Goal: Transaction & Acquisition: Book appointment/travel/reservation

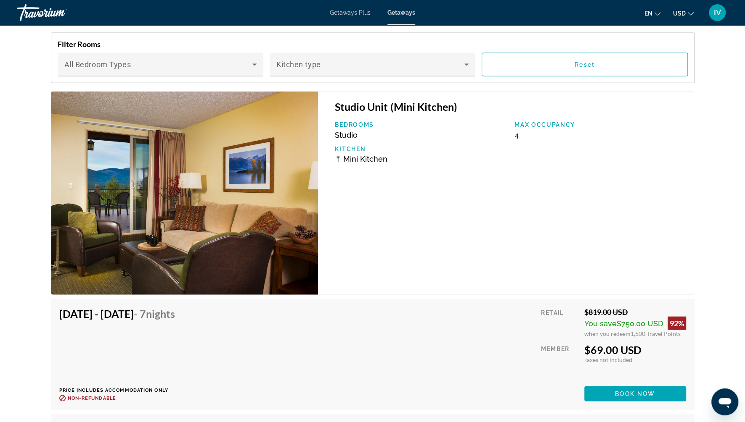
scroll to position [1003, 0]
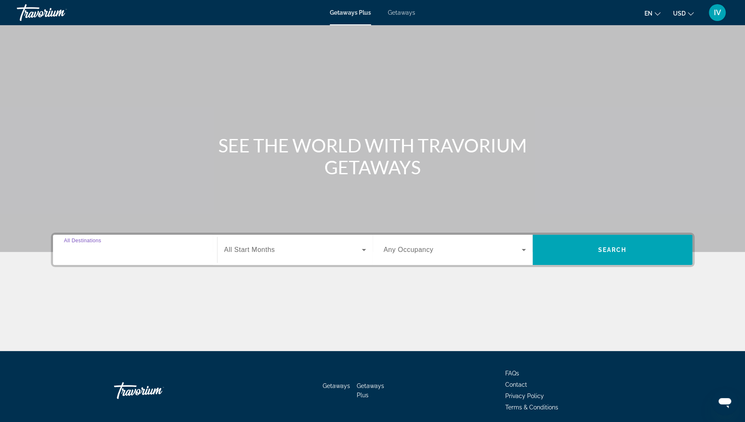
click at [144, 247] on input "Destination All Destinations" at bounding box center [135, 251] width 142 height 10
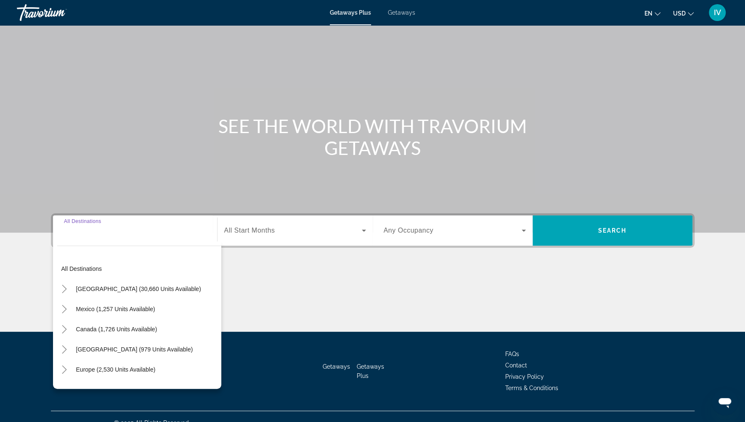
scroll to position [31, 0]
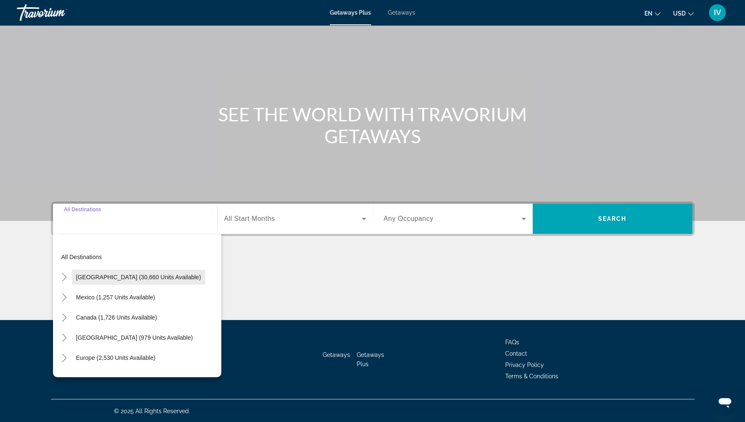
click at [137, 276] on span "[GEOGRAPHIC_DATA] (30,660 units available)" at bounding box center [138, 277] width 125 height 7
type input "**********"
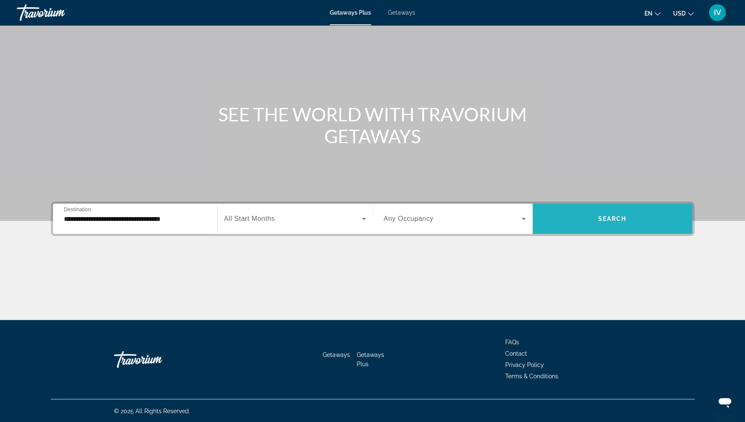
click at [599, 212] on span "Search widget" at bounding box center [612, 219] width 160 height 20
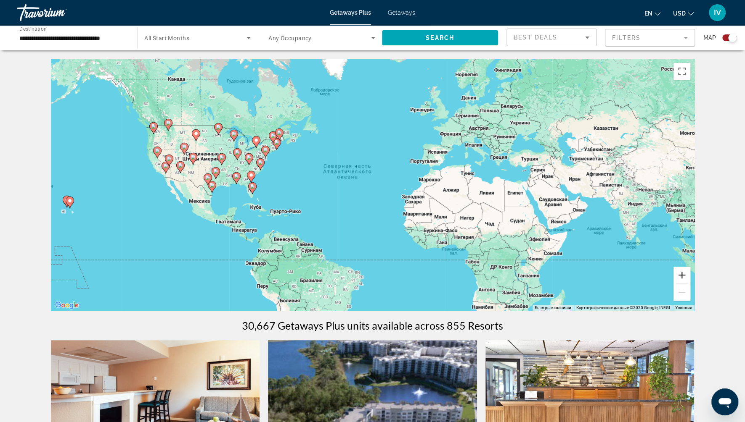
click at [681, 271] on button "Увеличить" at bounding box center [681, 275] width 17 height 17
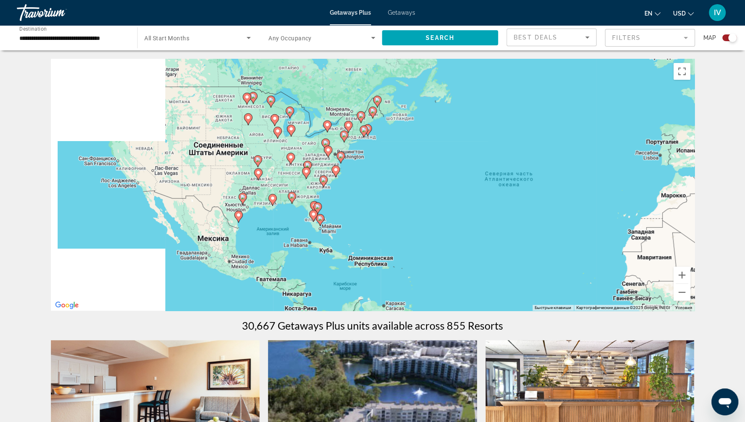
drag, startPoint x: 219, startPoint y: 198, endPoint x: 415, endPoint y: 220, distance: 197.1
click at [415, 220] on div "Чтобы активировать перетаскивание с помощью клавиатуры, нажмите Alt + Ввод. Пос…" at bounding box center [372, 185] width 643 height 252
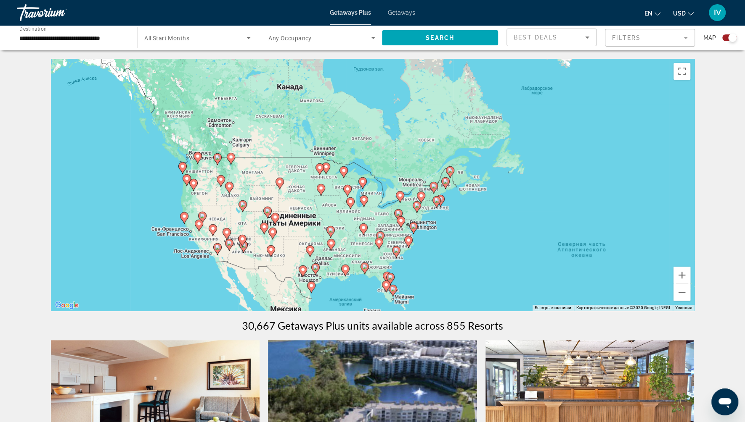
drag, startPoint x: 188, startPoint y: 220, endPoint x: 265, endPoint y: 264, distance: 88.7
click at [232, 260] on div "Чтобы активировать перетаскивание с помощью клавиатуры, нажмите Alt + Ввод. Пос…" at bounding box center [372, 185] width 643 height 252
click at [682, 279] on button "Увеличить" at bounding box center [681, 275] width 17 height 17
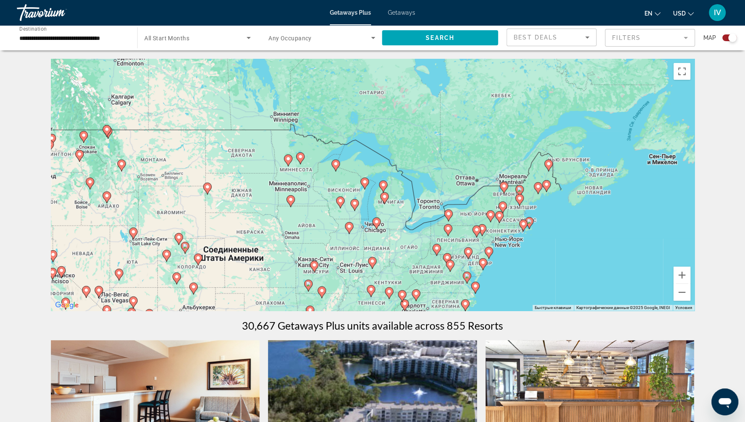
drag, startPoint x: 301, startPoint y: 229, endPoint x: 425, endPoint y: 225, distance: 123.7
click at [425, 225] on div "Чтобы активировать перетаскивание с помощью клавиатуры, нажмите Alt + Ввод. Пос…" at bounding box center [372, 185] width 643 height 252
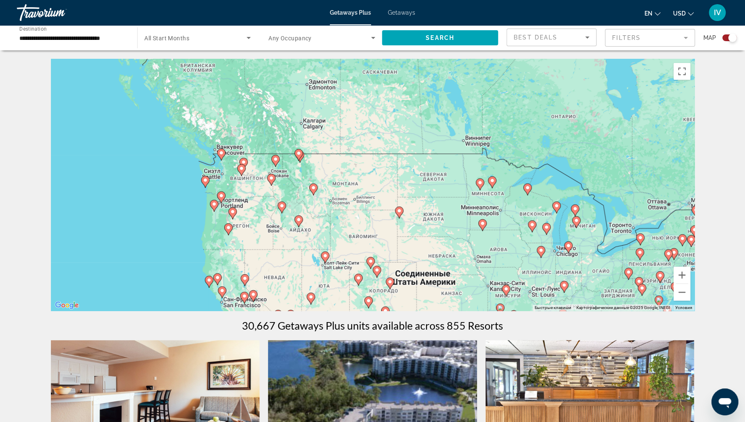
drag, startPoint x: 274, startPoint y: 200, endPoint x: 365, endPoint y: 229, distance: 95.7
click at [365, 229] on div "Чтобы активировать перетаскивание с помощью клавиатуры, нажмите Alt + Ввод. Пос…" at bounding box center [372, 185] width 643 height 252
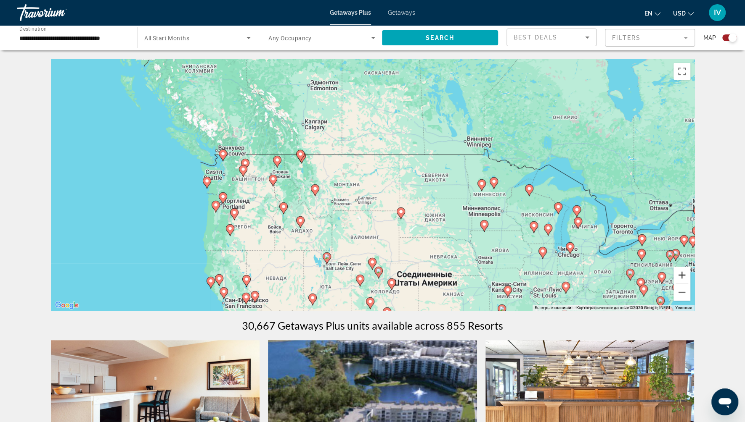
click at [683, 275] on button "Увеличить" at bounding box center [681, 275] width 17 height 17
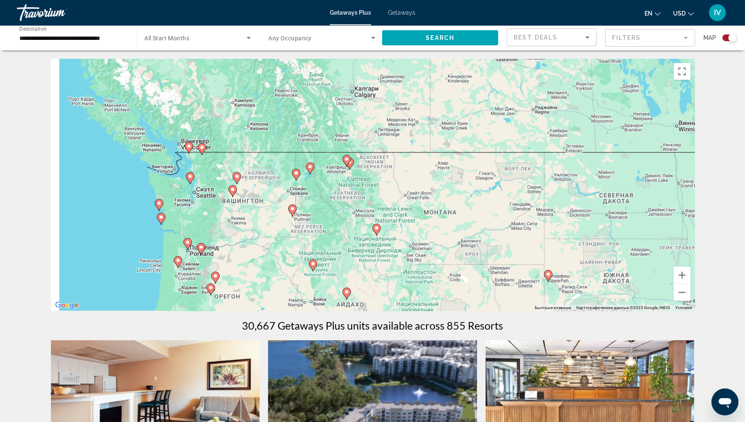
drag, startPoint x: 305, startPoint y: 183, endPoint x: 438, endPoint y: 210, distance: 135.5
click at [437, 213] on div "Чтобы активировать перетаскивание с помощью клавиатуры, нажмите Alt + Ввод. Пос…" at bounding box center [372, 185] width 643 height 252
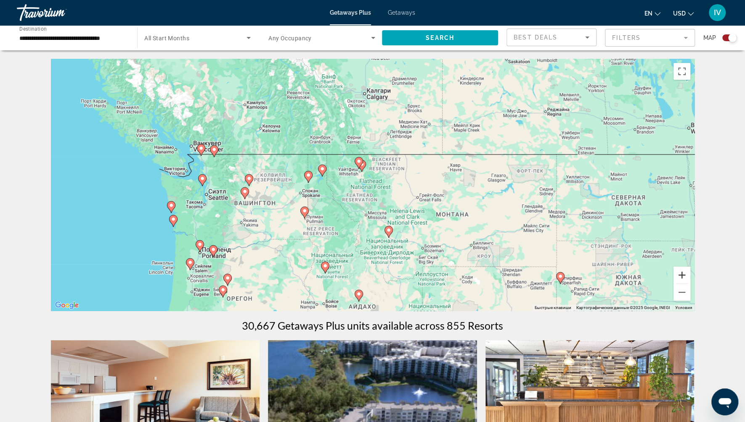
click at [684, 278] on button "Увеличить" at bounding box center [681, 275] width 17 height 17
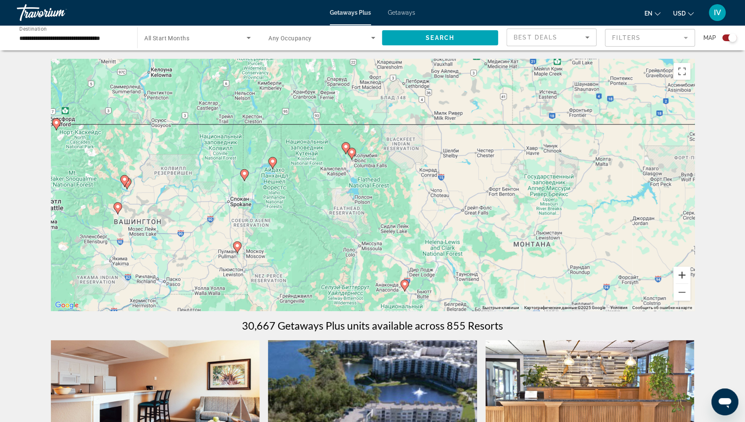
click at [684, 278] on button "Увеличить" at bounding box center [681, 275] width 17 height 17
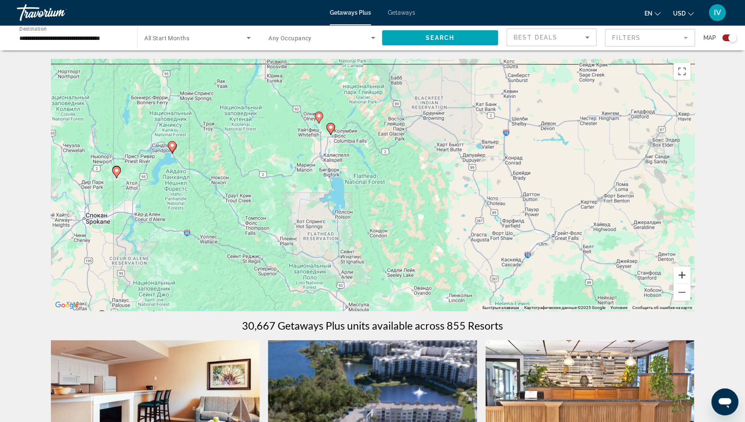
click at [684, 278] on button "Увеличить" at bounding box center [681, 275] width 17 height 17
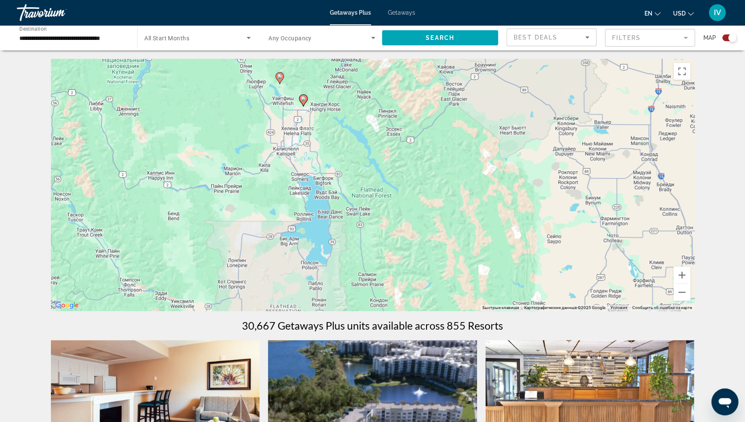
drag, startPoint x: 386, startPoint y: 187, endPoint x: 459, endPoint y: 260, distance: 104.0
click at [460, 261] on div "Чтобы активировать перетаскивание с помощью клавиатуры, нажмите Alt + Ввод. Пос…" at bounding box center [372, 185] width 643 height 252
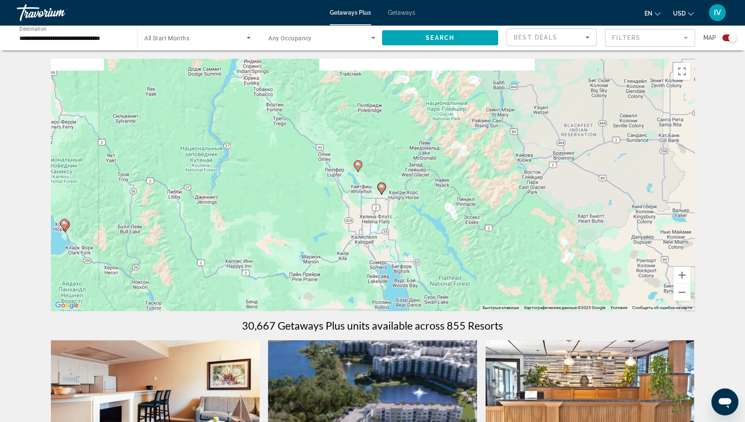
drag, startPoint x: 393, startPoint y: 199, endPoint x: 406, endPoint y: 224, distance: 28.6
click at [406, 224] on div "Чтобы активировать перетаскивание с помощью клавиатуры, нажмите Alt + Ввод. Пос…" at bounding box center [372, 185] width 643 height 252
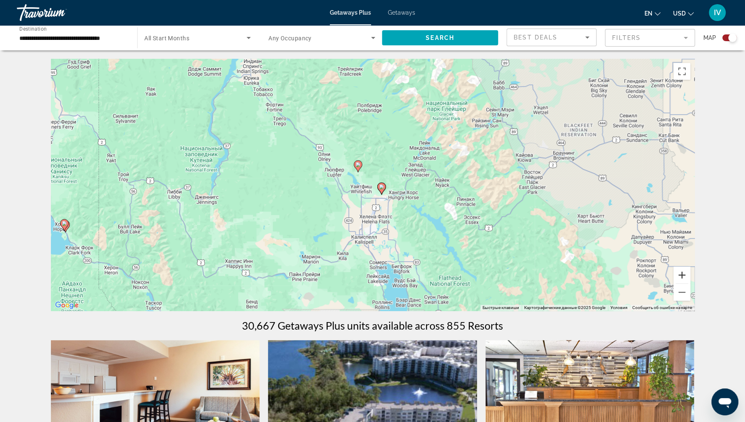
click at [681, 275] on button "Увеличить" at bounding box center [681, 275] width 17 height 17
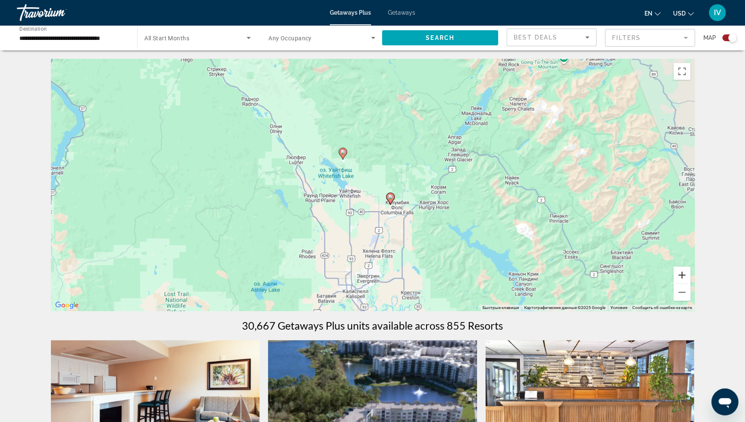
click at [681, 275] on button "Увеличить" at bounding box center [681, 275] width 17 height 17
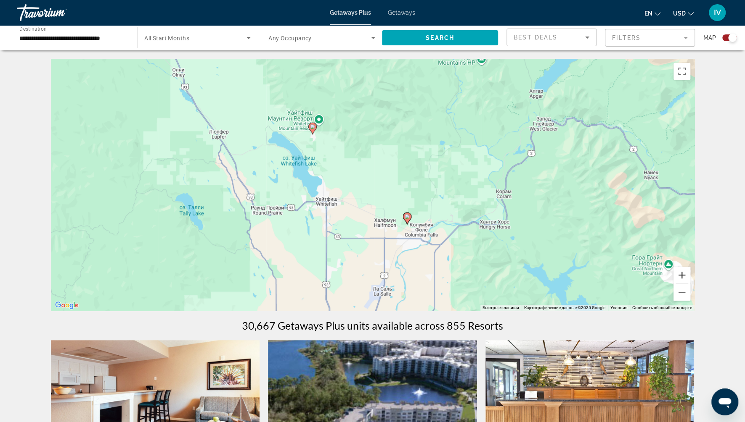
click at [681, 275] on button "Увеличить" at bounding box center [681, 275] width 17 height 17
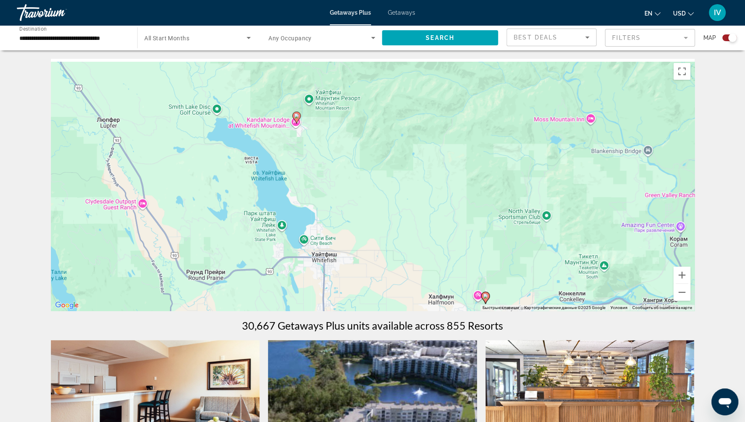
drag, startPoint x: 233, startPoint y: 135, endPoint x: 334, endPoint y: 210, distance: 125.9
click at [334, 210] on div "Чтобы активировать перетаскивание с помощью клавиатуры, нажмите Alt + Ввод. Пос…" at bounding box center [372, 185] width 643 height 252
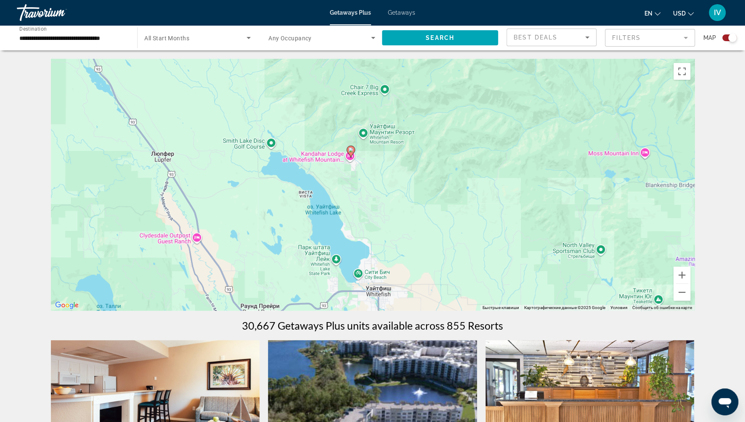
click at [350, 157] on icon "Main content" at bounding box center [350, 152] width 8 height 12
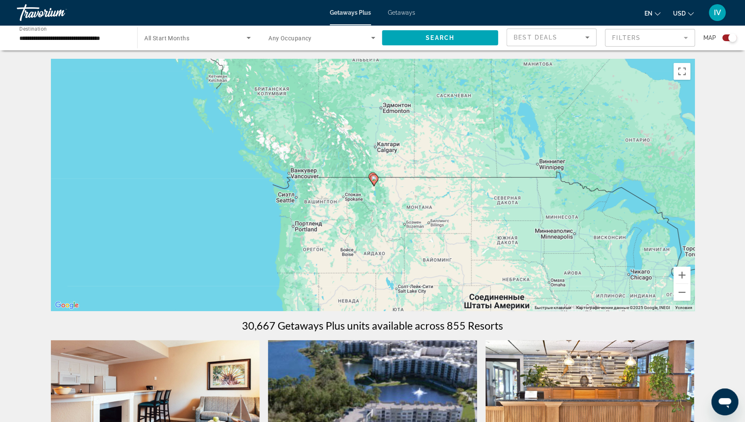
click at [378, 185] on gmp-advanced-marker "Main content" at bounding box center [374, 180] width 8 height 13
type input "**********"
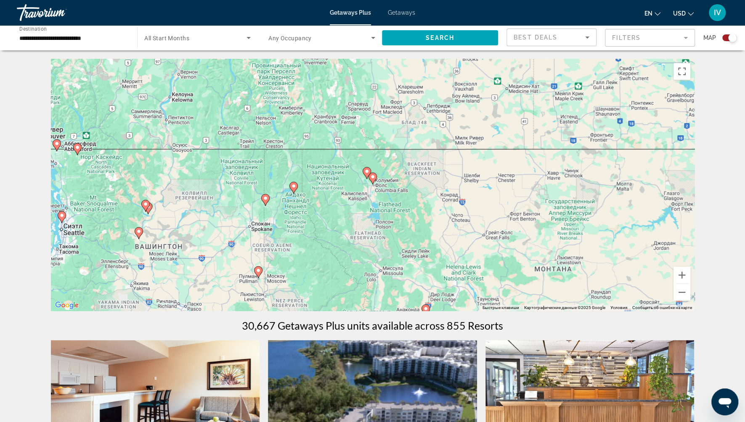
click at [373, 180] on icon "Main content" at bounding box center [372, 178] width 8 height 11
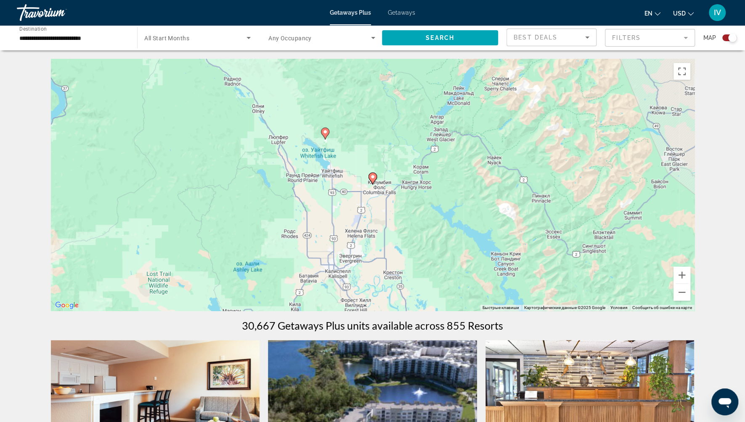
click at [373, 180] on icon "Main content" at bounding box center [372, 178] width 8 height 11
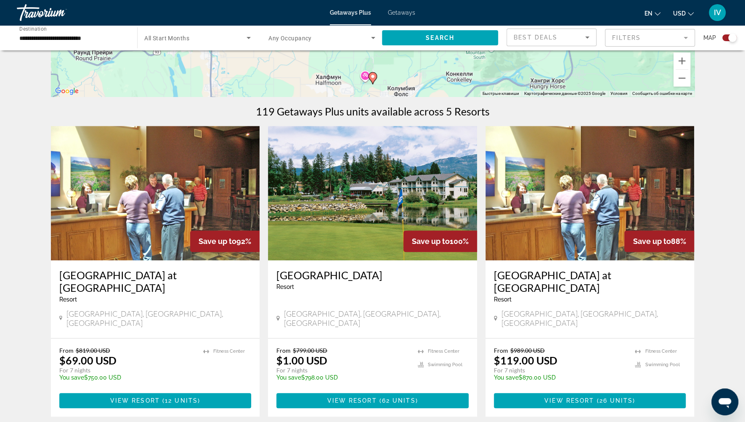
scroll to position [237, 0]
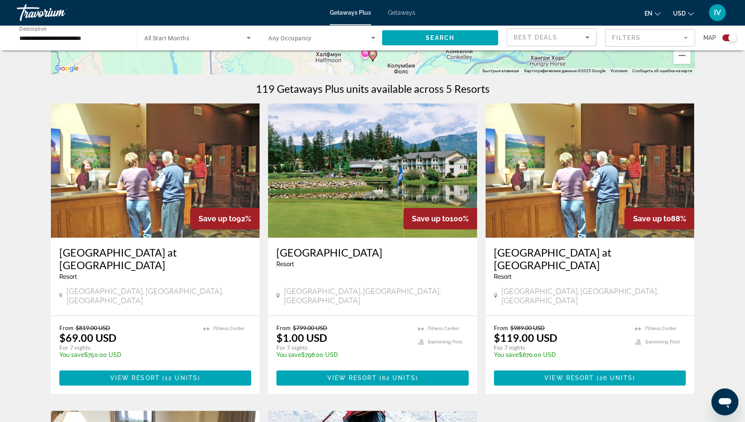
click at [341, 210] on img "Main content" at bounding box center [372, 170] width 209 height 135
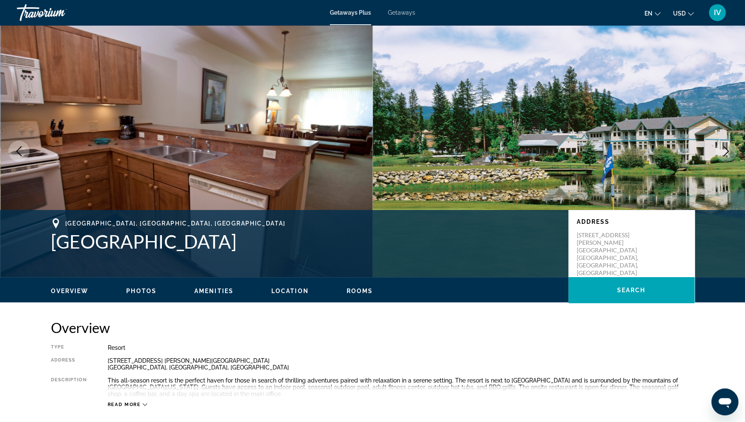
click at [726, 150] on icon "Next image" at bounding box center [726, 151] width 10 height 10
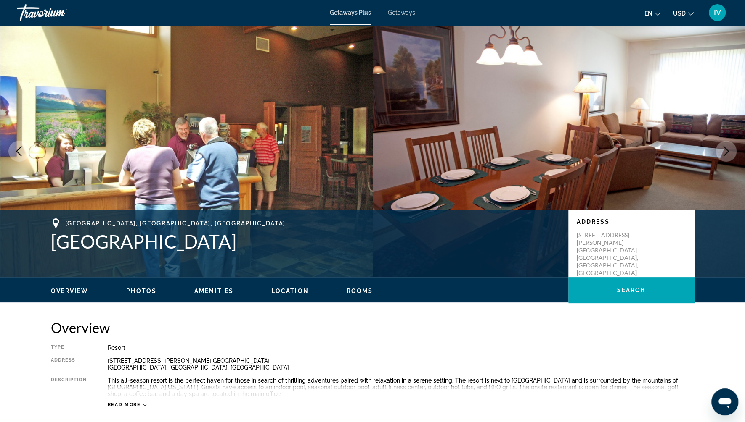
click at [726, 150] on icon "Next image" at bounding box center [726, 151] width 10 height 10
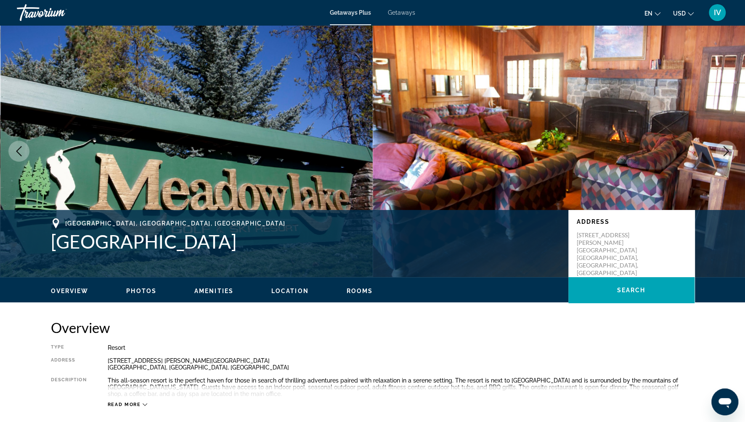
click at [726, 150] on icon "Next image" at bounding box center [726, 151] width 10 height 10
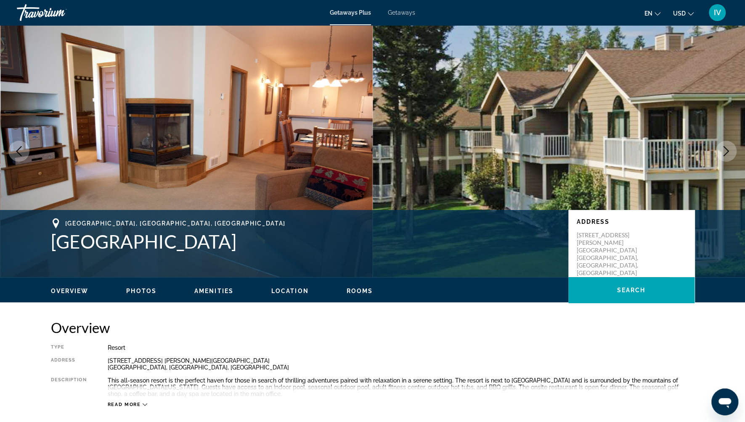
click at [726, 150] on icon "Next image" at bounding box center [726, 151] width 10 height 10
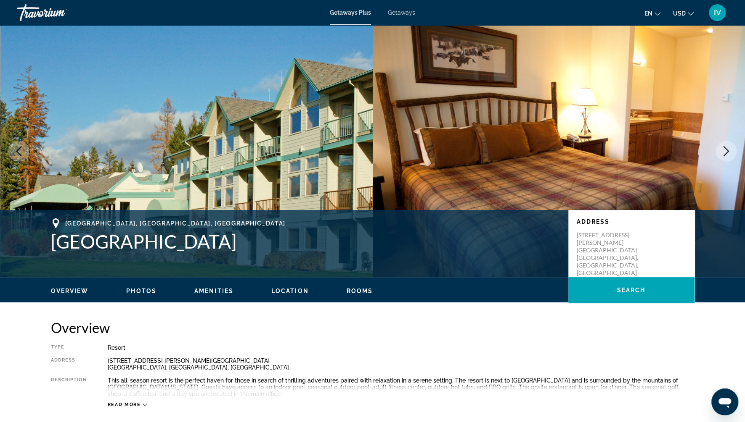
click at [726, 150] on icon "Next image" at bounding box center [726, 151] width 10 height 10
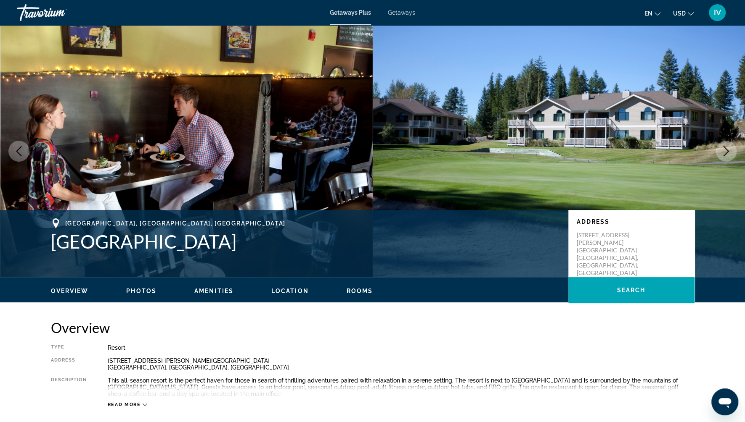
click at [726, 150] on icon "Next image" at bounding box center [726, 151] width 10 height 10
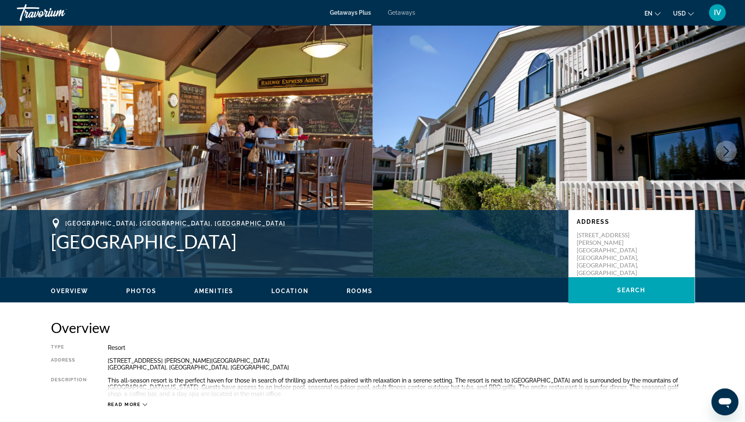
click at [726, 150] on icon "Next image" at bounding box center [726, 151] width 10 height 10
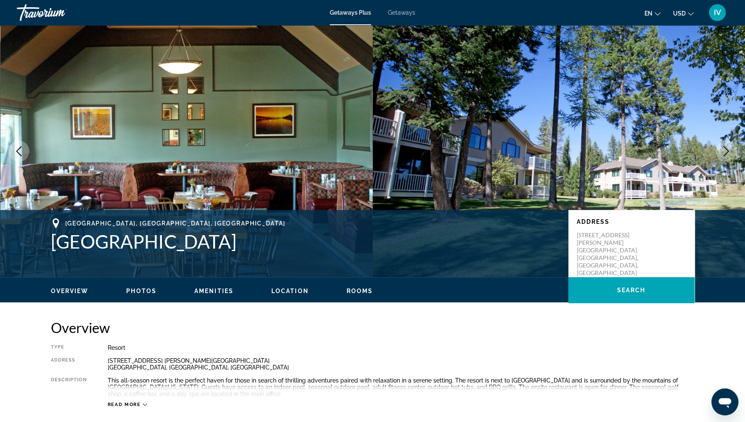
click at [726, 150] on icon "Next image" at bounding box center [725, 151] width 5 height 10
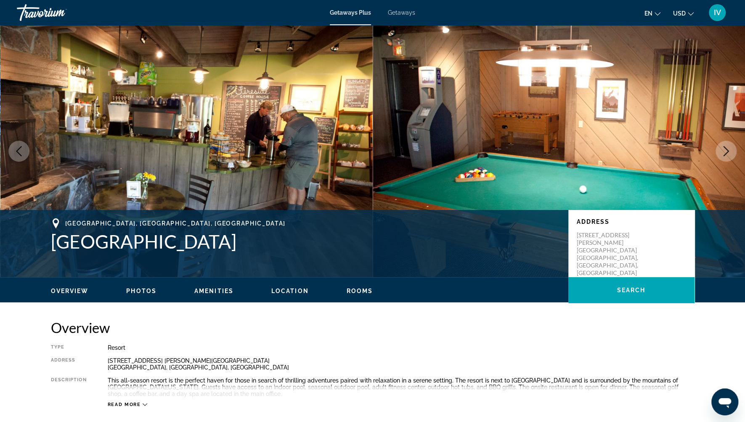
click at [726, 150] on icon "Next image" at bounding box center [725, 151] width 5 height 10
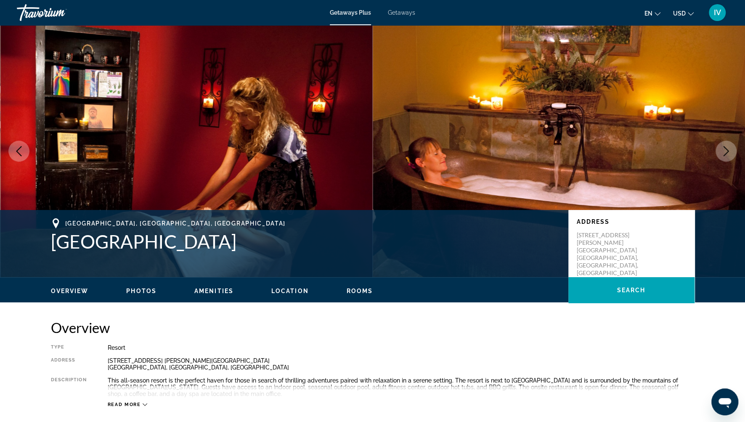
click at [726, 150] on icon "Next image" at bounding box center [725, 151] width 5 height 10
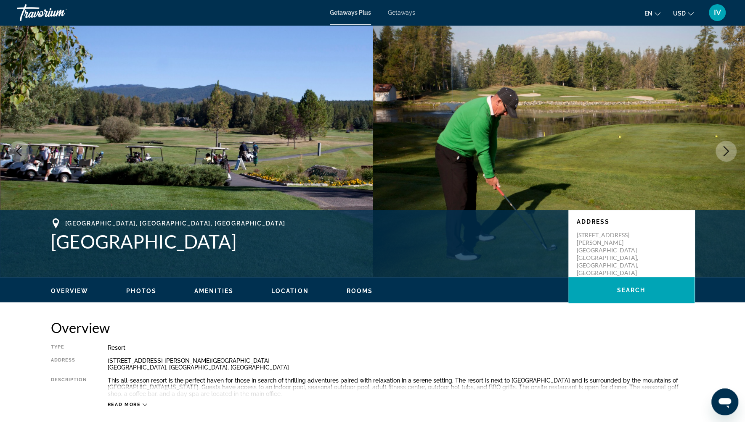
click at [726, 150] on icon "Next image" at bounding box center [725, 151] width 5 height 10
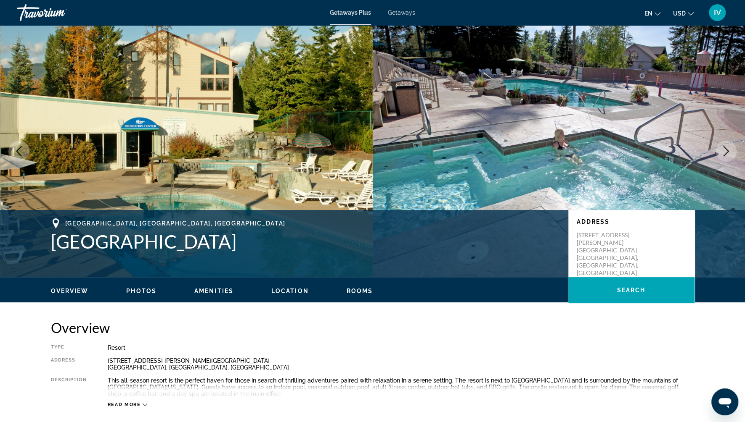
click at [726, 151] on icon "Next image" at bounding box center [726, 151] width 10 height 10
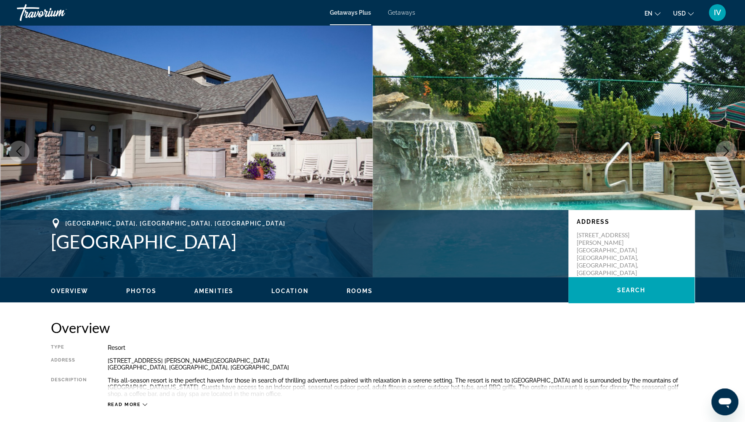
click at [727, 154] on icon "Next image" at bounding box center [726, 151] width 10 height 10
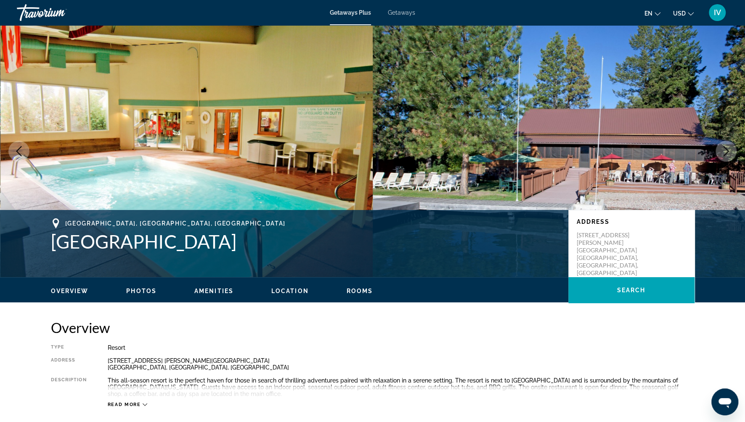
click at [729, 156] on button "Next image" at bounding box center [725, 151] width 21 height 21
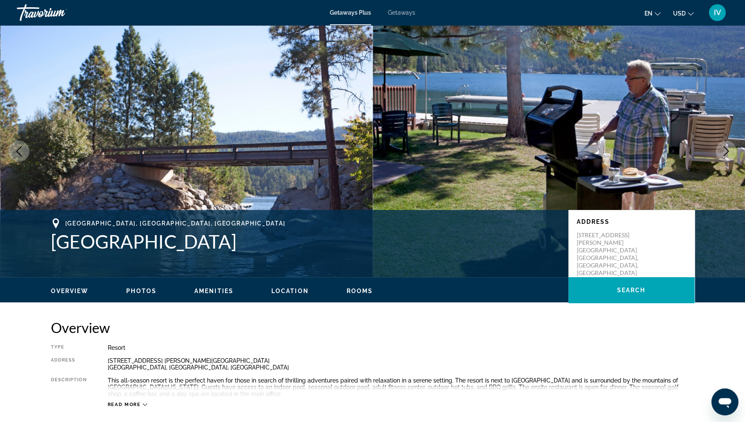
click at [727, 157] on button "Next image" at bounding box center [725, 151] width 21 height 21
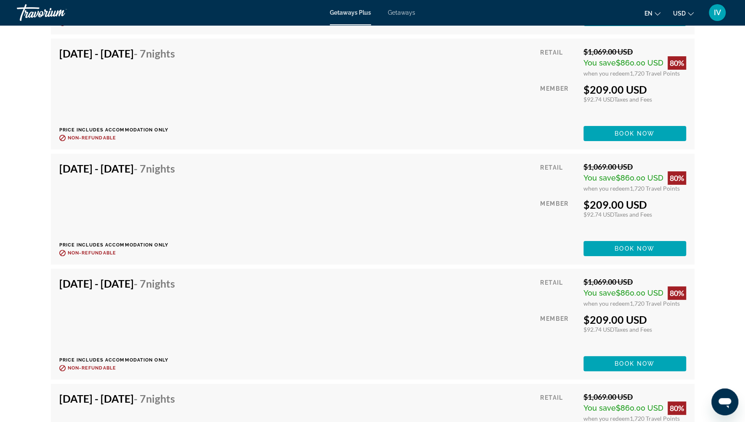
scroll to position [4480, 0]
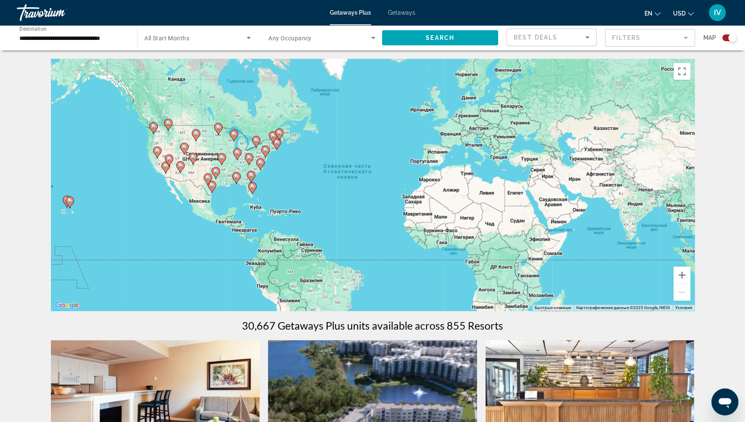
click at [618, 40] on mat-form-field "Filters" at bounding box center [650, 38] width 90 height 18
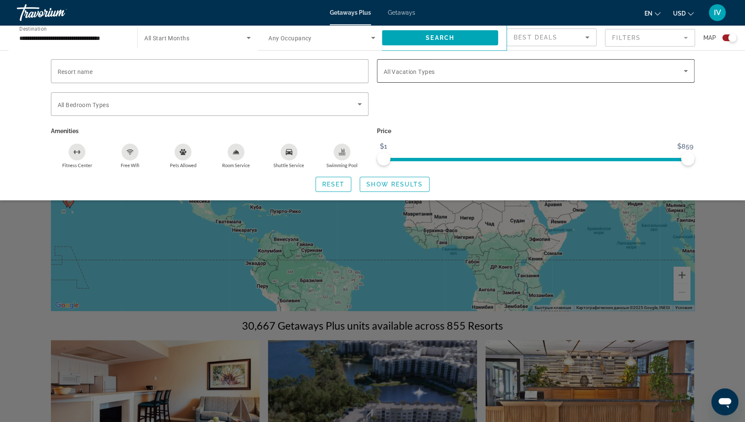
click at [401, 77] on div "Search widget" at bounding box center [535, 71] width 304 height 24
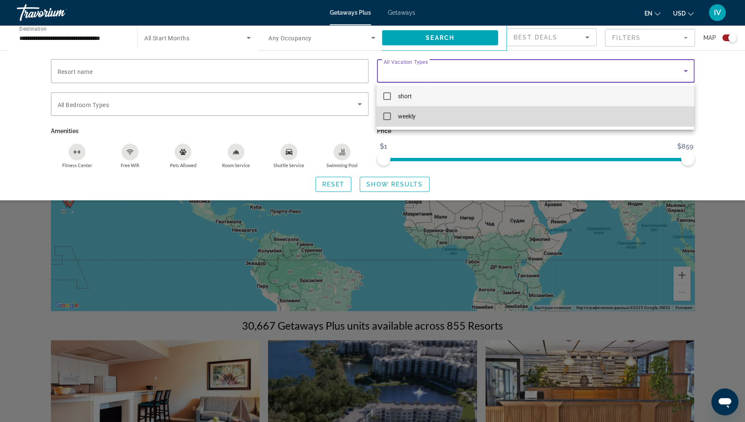
drag, startPoint x: 389, startPoint y: 115, endPoint x: 388, endPoint y: 125, distance: 10.2
click at [389, 115] on mat-pseudo-checkbox at bounding box center [387, 117] width 8 height 8
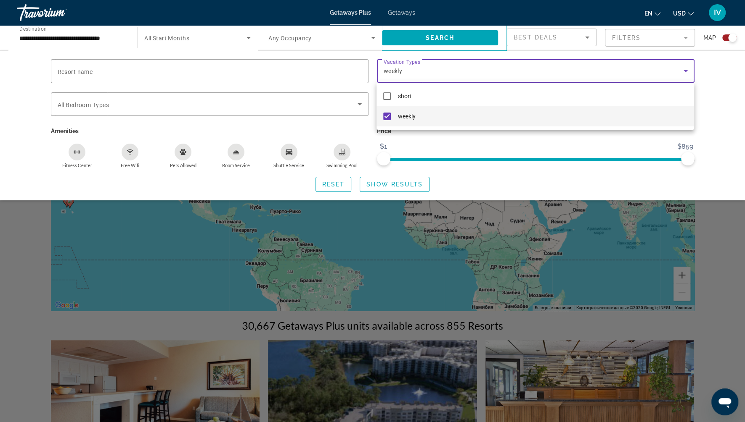
click at [413, 186] on div at bounding box center [372, 211] width 745 height 422
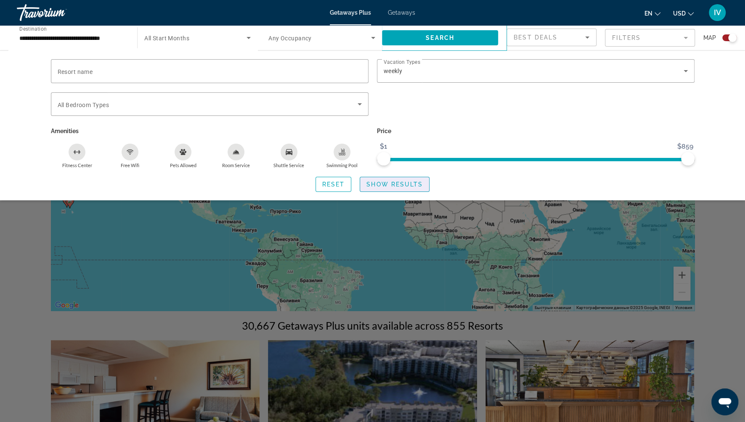
click at [414, 186] on span "Show Results" at bounding box center [394, 184] width 56 height 7
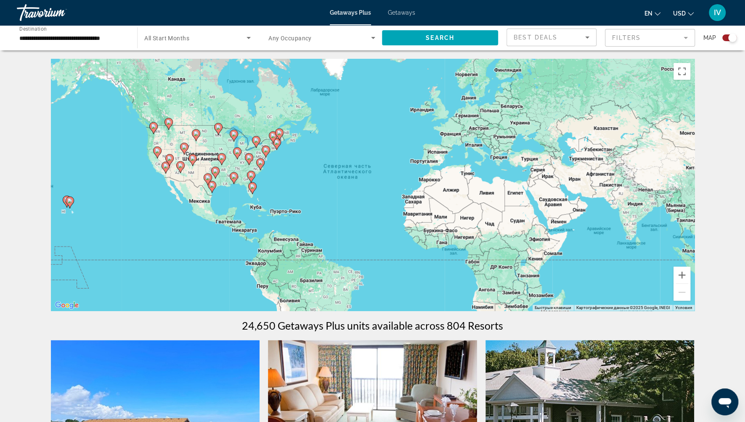
click at [166, 151] on div "Чтобы активировать перетаскивание с помощью клавиатуры, нажмите Alt + Ввод. Пос…" at bounding box center [372, 185] width 643 height 252
click at [682, 272] on button "Увеличить" at bounding box center [681, 275] width 17 height 17
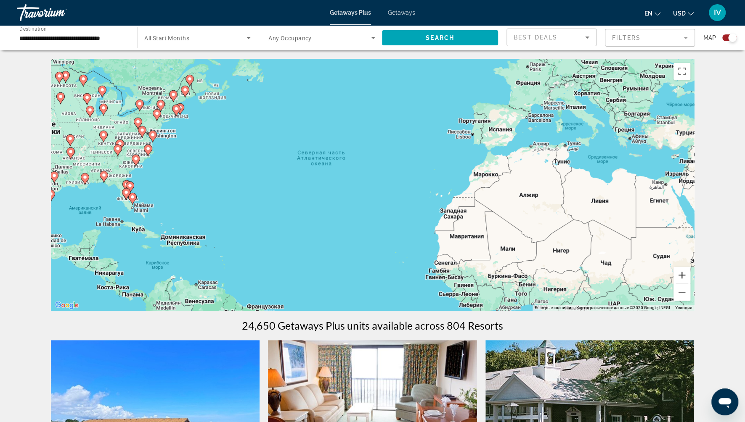
click at [682, 272] on button "Увеличить" at bounding box center [681, 275] width 17 height 17
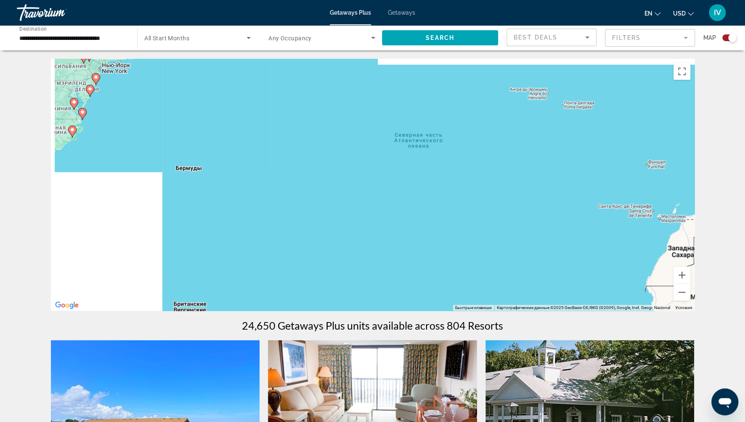
drag, startPoint x: 213, startPoint y: 216, endPoint x: 472, endPoint y: 223, distance: 259.0
click at [471, 223] on div "Чтобы активировать перетаскивание с помощью клавиатуры, нажмите Alt + Ввод. Пос…" at bounding box center [372, 185] width 643 height 252
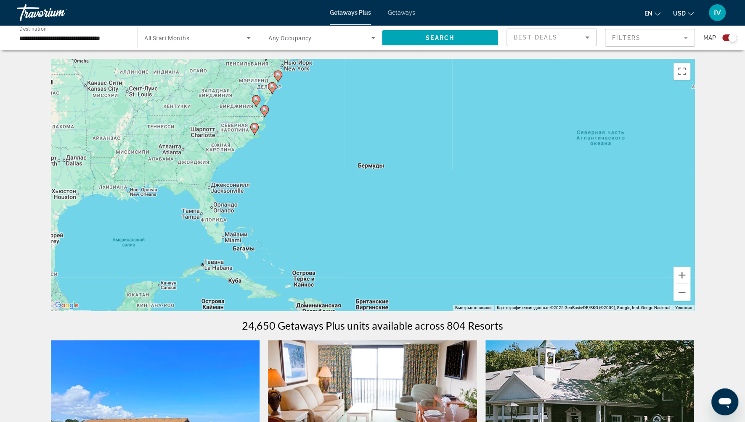
drag, startPoint x: 300, startPoint y: 218, endPoint x: 520, endPoint y: 236, distance: 220.2
click at [521, 236] on div "Чтобы активировать перетаскивание с помощью клавиатуры, нажмите Alt + Ввод. Пос…" at bounding box center [372, 185] width 643 height 252
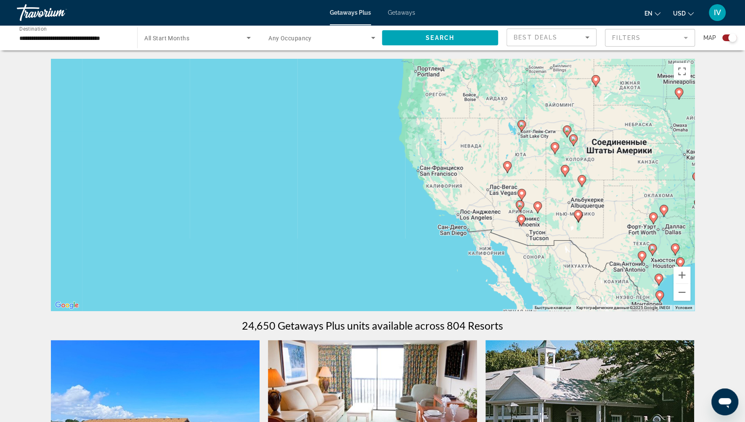
drag, startPoint x: 353, startPoint y: 209, endPoint x: 448, endPoint y: 220, distance: 95.7
click at [300, 234] on div "Чтобы активировать перетаскивание с помощью клавиатуры, нажмите Alt + Ввод. Пос…" at bounding box center [372, 185] width 643 height 252
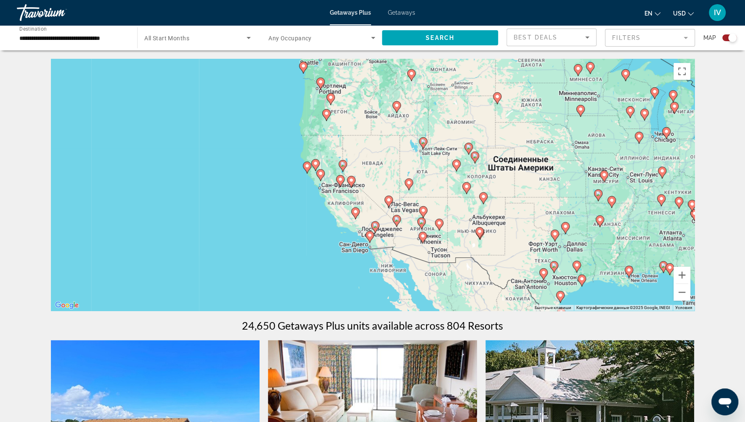
drag, startPoint x: 499, startPoint y: 222, endPoint x: 458, endPoint y: 239, distance: 44.5
click at [427, 238] on gmp-advanced-marker "Main content" at bounding box center [422, 238] width 8 height 13
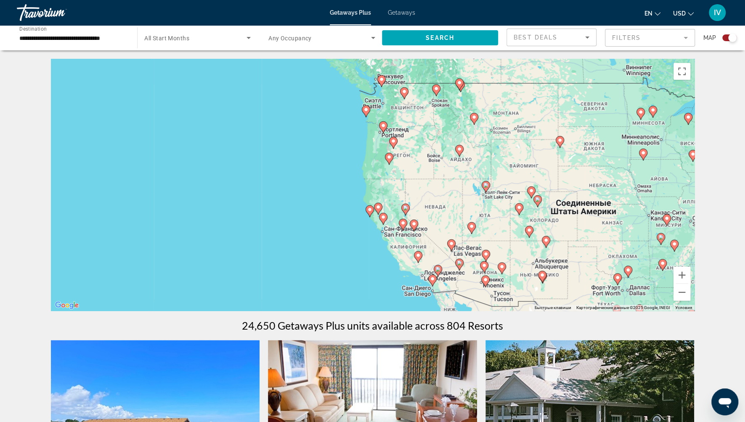
drag, startPoint x: 622, startPoint y: 275, endPoint x: 642, endPoint y: 302, distance: 33.7
click at [620, 309] on div "Чтобы активировать перетаскивание с помощью клавиатуры, нажмите Alt + Ввод. Пос…" at bounding box center [372, 185] width 643 height 252
click at [684, 279] on button "Увеличить" at bounding box center [681, 275] width 17 height 17
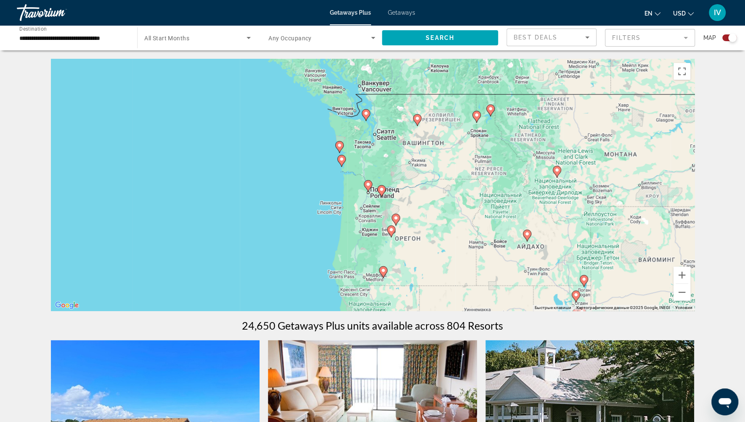
drag, startPoint x: 566, startPoint y: 193, endPoint x: 547, endPoint y: 305, distance: 114.3
click at [547, 305] on div "Чтобы активировать перетаскивание с помощью клавиатуры, нажмите Alt + Ввод. Пос…" at bounding box center [372, 185] width 643 height 252
click at [682, 277] on button "Увеличить" at bounding box center [681, 275] width 17 height 17
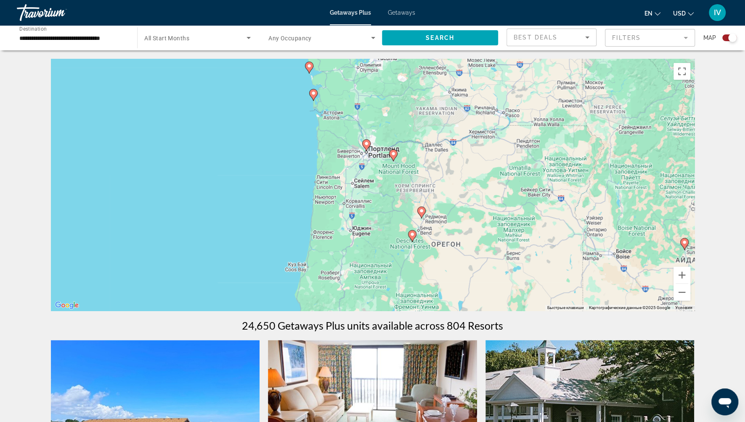
drag, startPoint x: 509, startPoint y: 241, endPoint x: 512, endPoint y: 191, distance: 50.2
click at [512, 191] on div "Чтобы активировать перетаскивание с помощью клавиатуры, нажмите Alt + Ввод. Пос…" at bounding box center [372, 185] width 643 height 252
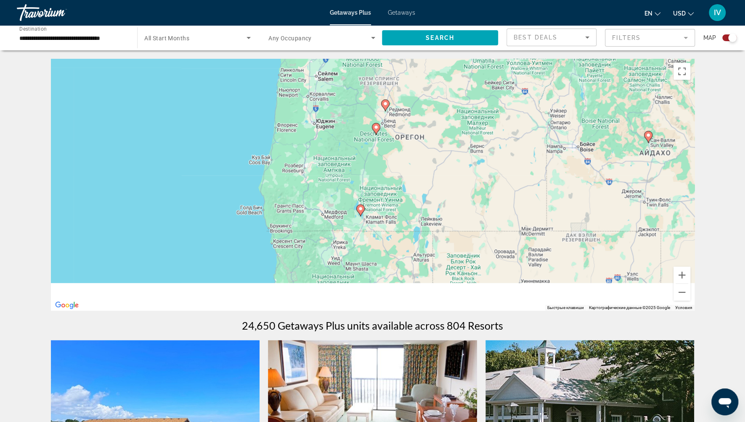
drag, startPoint x: 511, startPoint y: 196, endPoint x: 465, endPoint y: 96, distance: 110.2
click at [465, 96] on div "Чтобы активировать перетаскивание с помощью клавиатуры, нажмите Alt + Ввод. Пос…" at bounding box center [372, 185] width 643 height 252
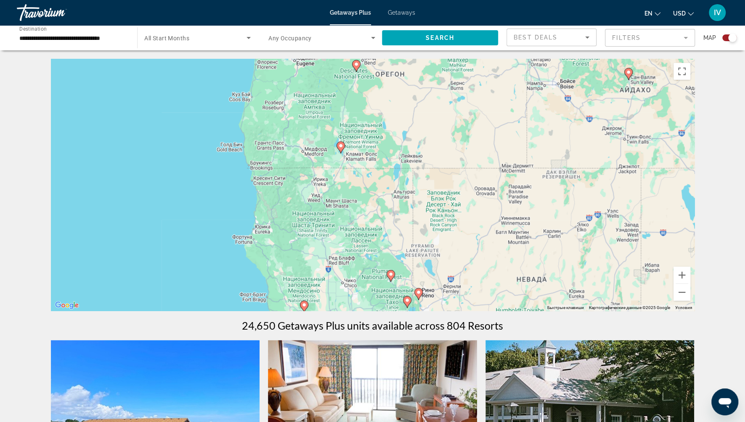
drag, startPoint x: 489, startPoint y: 189, endPoint x: 476, endPoint y: 129, distance: 61.6
click at [476, 129] on div "Чтобы активировать перетаскивание с помощью клавиатуры, нажмите Alt + Ввод. Пос…" at bounding box center [372, 185] width 643 height 252
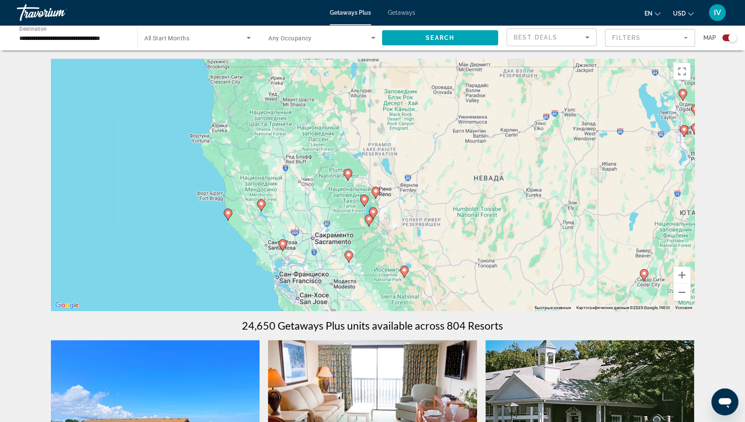
drag, startPoint x: 504, startPoint y: 157, endPoint x: 497, endPoint y: 140, distance: 18.4
click at [497, 140] on div "Чтобы активировать перетаскивание с помощью клавиатуры, нажмите Alt + Ввод. Пос…" at bounding box center [372, 185] width 643 height 252
click at [684, 274] on button "Увеличить" at bounding box center [681, 275] width 17 height 17
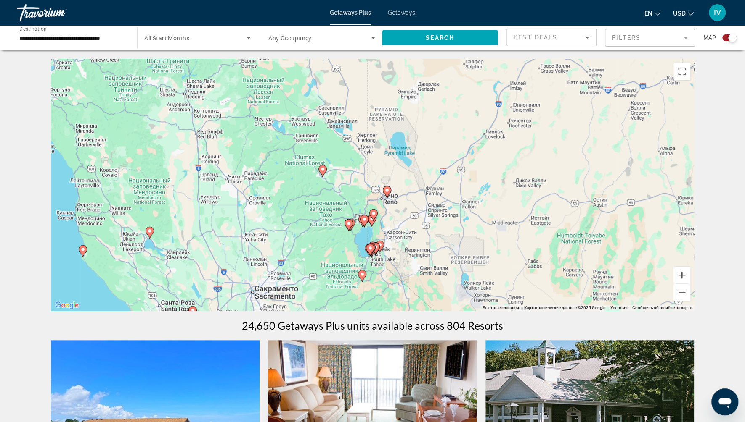
click at [684, 274] on button "Увеличить" at bounding box center [681, 275] width 17 height 17
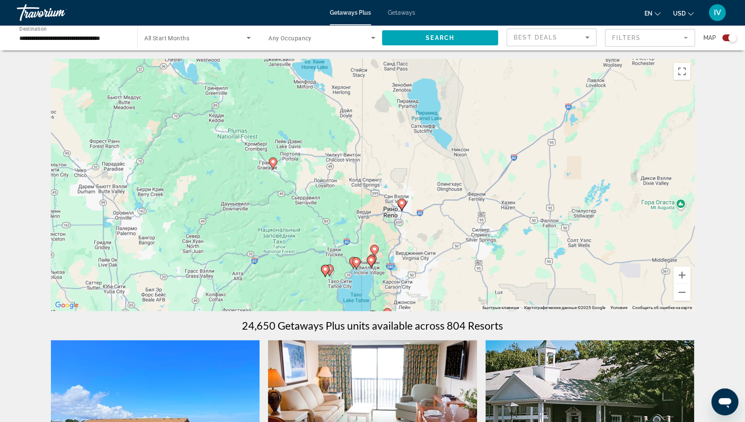
click at [271, 166] on g "Main content" at bounding box center [273, 164] width 8 height 12
click at [272, 161] on image "Main content" at bounding box center [272, 161] width 5 height 5
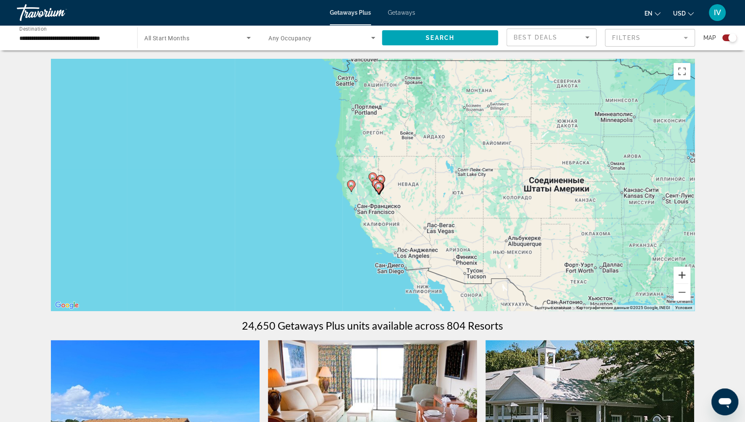
click at [678, 280] on button "Увеличить" at bounding box center [681, 275] width 17 height 17
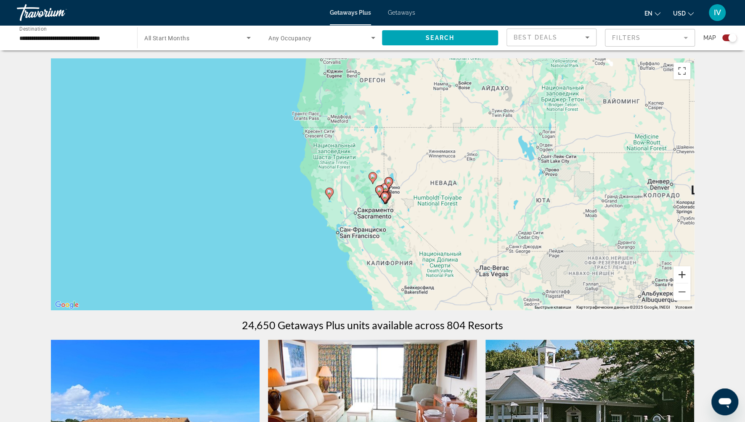
click at [678, 280] on button "Увеличить" at bounding box center [681, 275] width 17 height 17
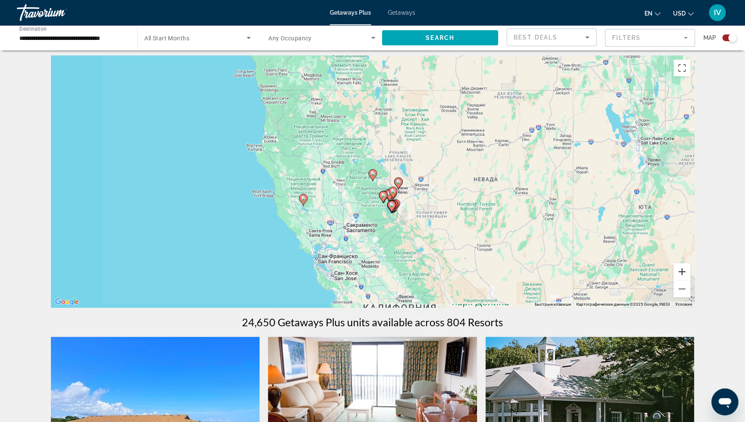
click at [678, 280] on button "Увеличить" at bounding box center [681, 272] width 17 height 17
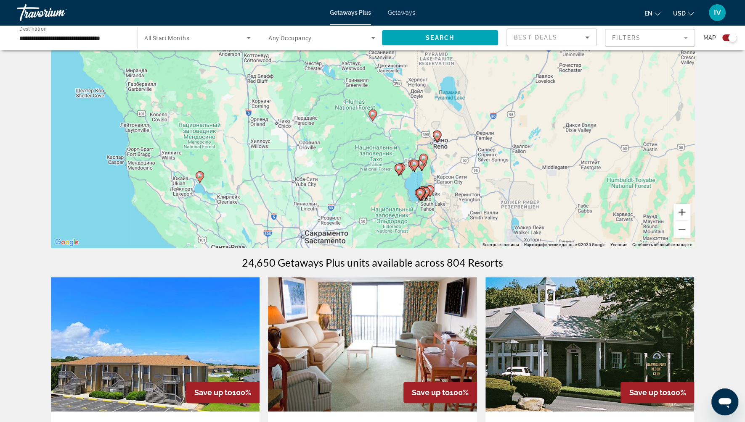
scroll to position [62, 0]
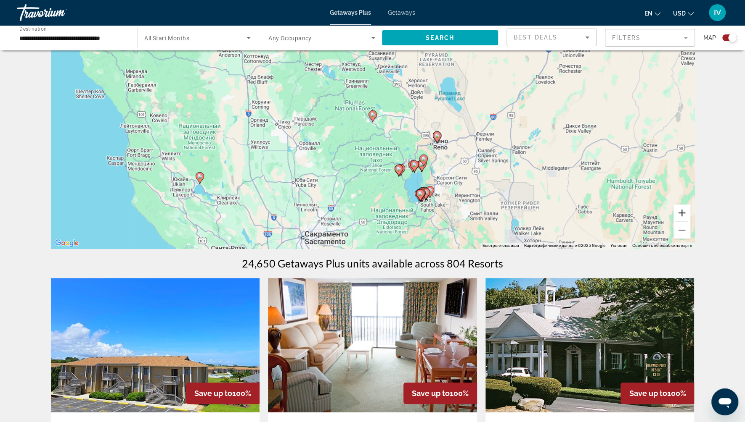
click at [680, 217] on button "Увеличить" at bounding box center [681, 213] width 17 height 17
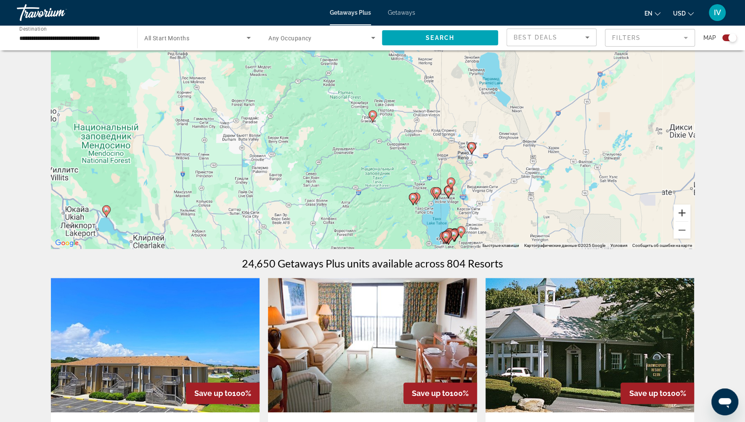
click at [680, 217] on button "Увеличить" at bounding box center [681, 213] width 17 height 17
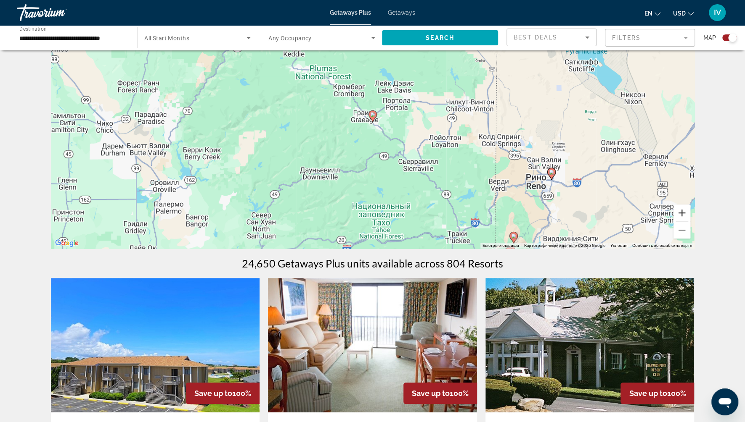
click at [680, 216] on button "Увеличить" at bounding box center [681, 213] width 17 height 17
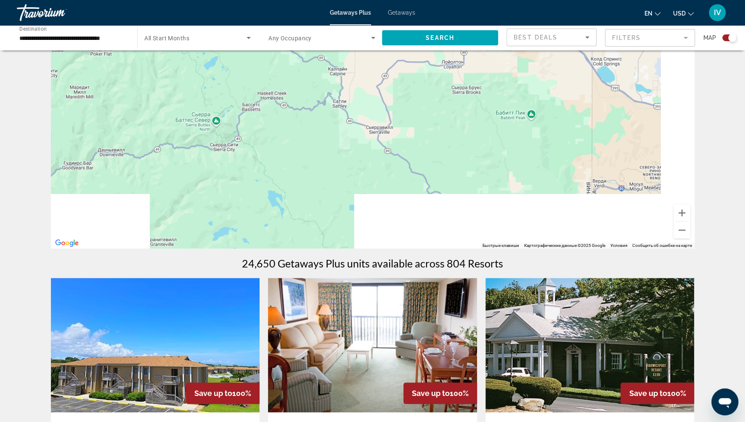
drag, startPoint x: 549, startPoint y: 222, endPoint x: 435, endPoint y: 121, distance: 152.8
click at [432, 112] on div "Чтобы активировать перетаскивание с помощью клавиатуры, нажмите Alt + Ввод. Пос…" at bounding box center [372, 123] width 643 height 252
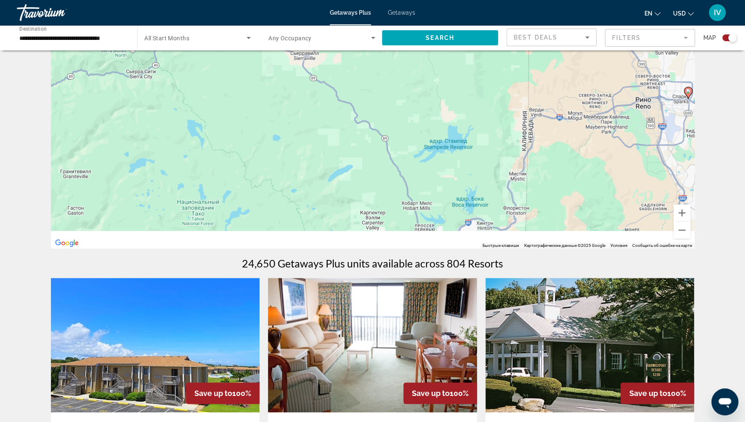
drag, startPoint x: 455, startPoint y: 168, endPoint x: 376, endPoint y: 71, distance: 125.2
click at [377, 66] on div "Чтобы активировать перетаскивание с помощью клавиатуры, нажмите Alt + Ввод. Пос…" at bounding box center [372, 123] width 643 height 252
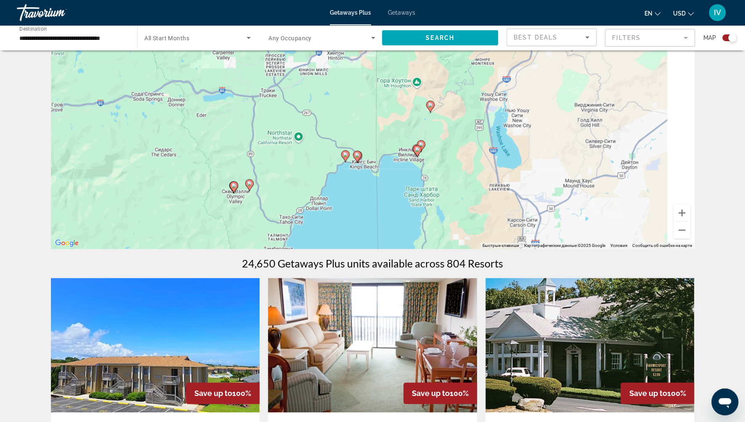
drag, startPoint x: 446, startPoint y: 169, endPoint x: 385, endPoint y: 106, distance: 88.0
click at [380, 101] on div "Чтобы активировать перетаскивание с помощью клавиатуры, нажмите Alt + Ввод. Пос…" at bounding box center [372, 123] width 643 height 252
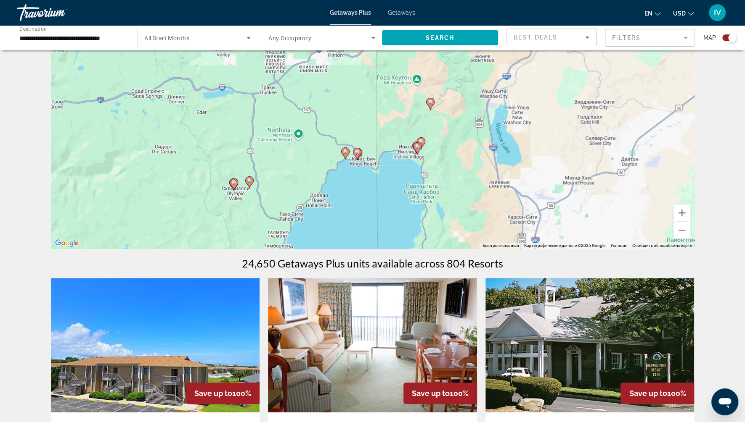
click at [358, 153] on image "Main content" at bounding box center [356, 152] width 5 height 5
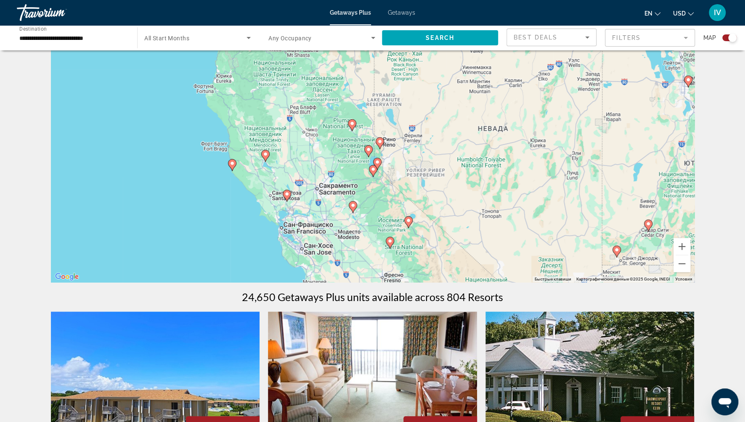
scroll to position [37, 0]
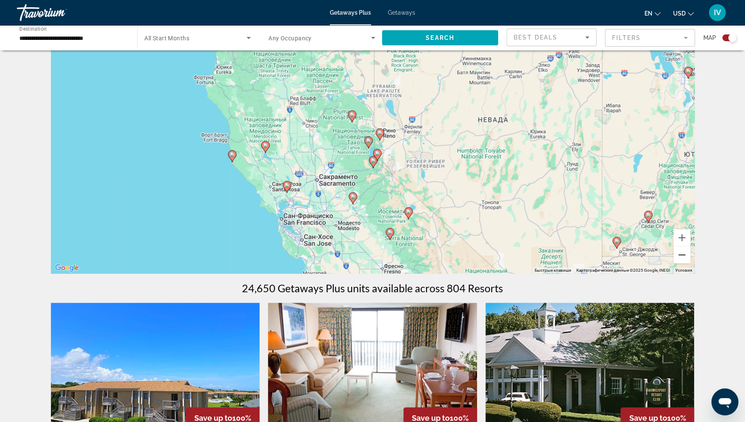
click at [678, 259] on button "Уменьшить" at bounding box center [681, 255] width 17 height 17
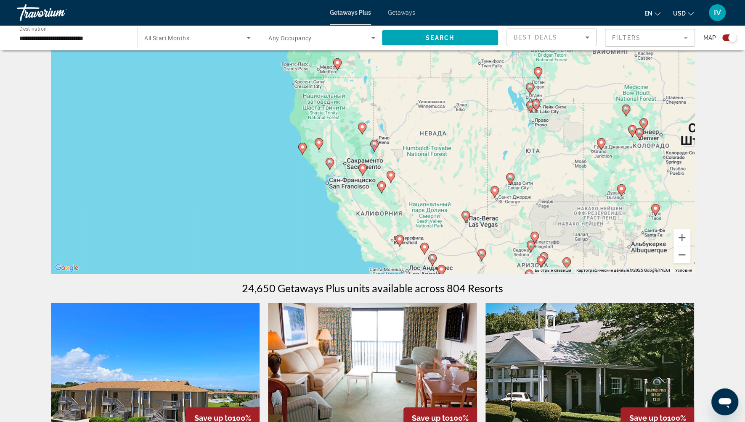
click at [678, 259] on button "Уменьшить" at bounding box center [681, 255] width 17 height 17
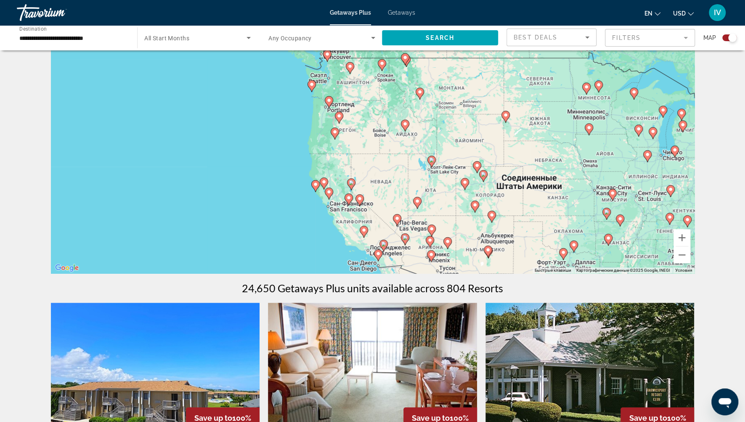
drag, startPoint x: 545, startPoint y: 166, endPoint x: 523, endPoint y: 208, distance: 47.0
click at [522, 209] on div "Для навигации используйте клавиши со стрелками. Чтобы активировать перетаскиван…" at bounding box center [372, 147] width 643 height 252
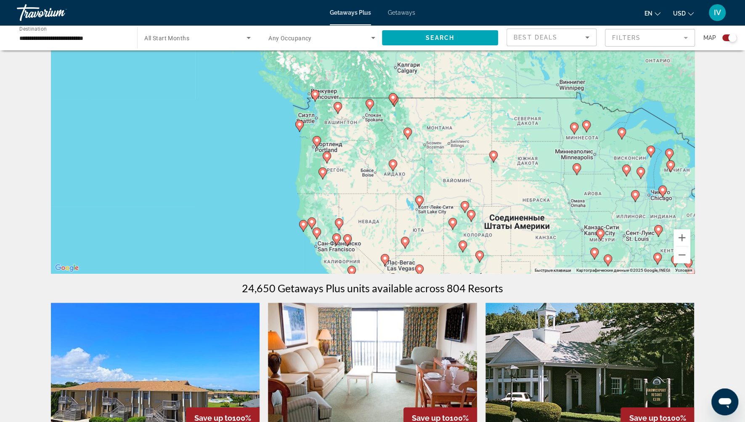
drag, startPoint x: 527, startPoint y: 176, endPoint x: 524, endPoint y: 213, distance: 37.5
click at [524, 213] on div "Для навигации используйте клавиши со стрелками. Чтобы активировать перетаскиван…" at bounding box center [372, 147] width 643 height 252
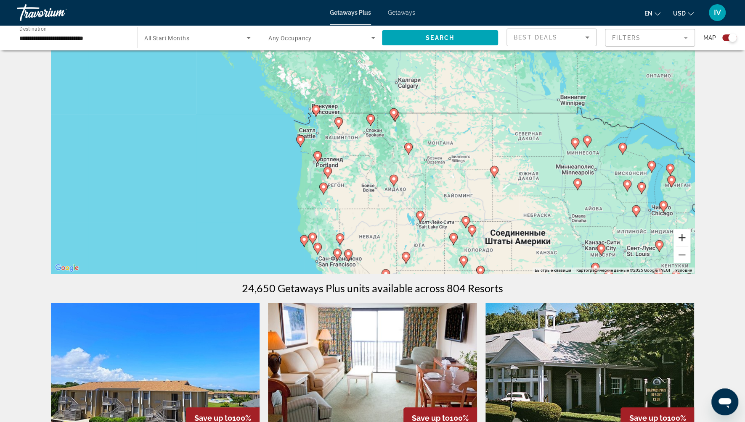
click at [683, 237] on button "Увеличить" at bounding box center [681, 238] width 17 height 17
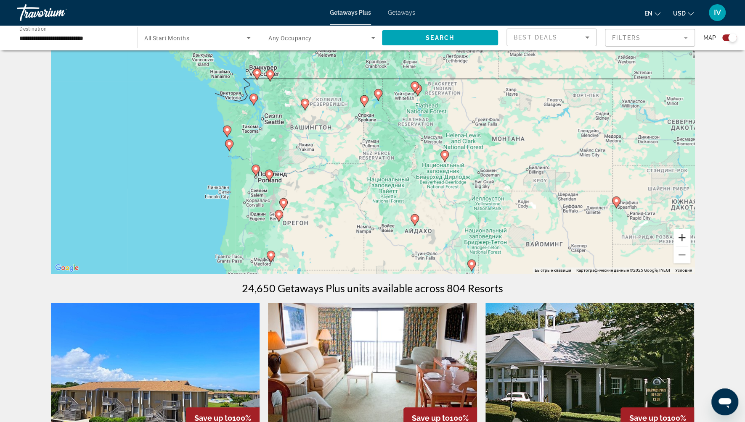
click at [684, 236] on button "Увеличить" at bounding box center [681, 238] width 17 height 17
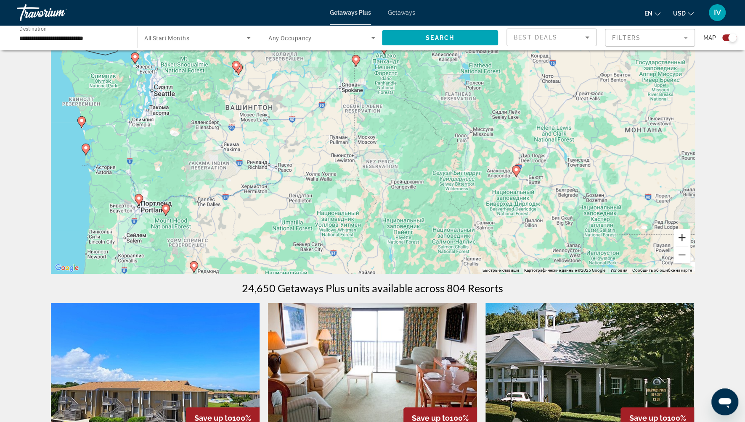
click at [684, 236] on button "Увеличить" at bounding box center [681, 238] width 17 height 17
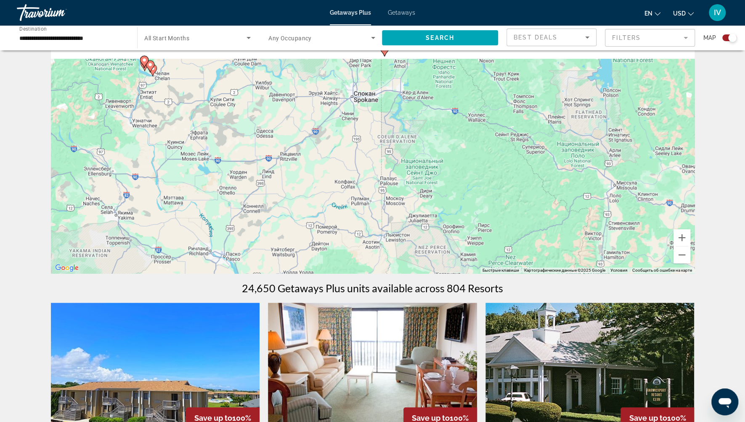
drag, startPoint x: 345, startPoint y: 198, endPoint x: 377, endPoint y: 233, distance: 47.0
click at [376, 233] on div "Для навигации используйте клавиши со стрелками. Чтобы активировать перетаскиван…" at bounding box center [372, 147] width 643 height 252
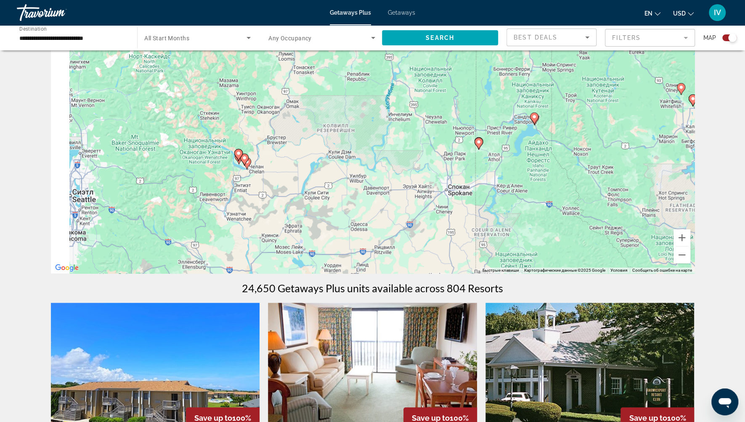
drag, startPoint x: 312, startPoint y: 166, endPoint x: 385, endPoint y: 217, distance: 88.5
click at [380, 216] on div "Для навигации используйте клавиши со стрелками. Чтобы активировать перетаскиван…" at bounding box center [372, 147] width 643 height 252
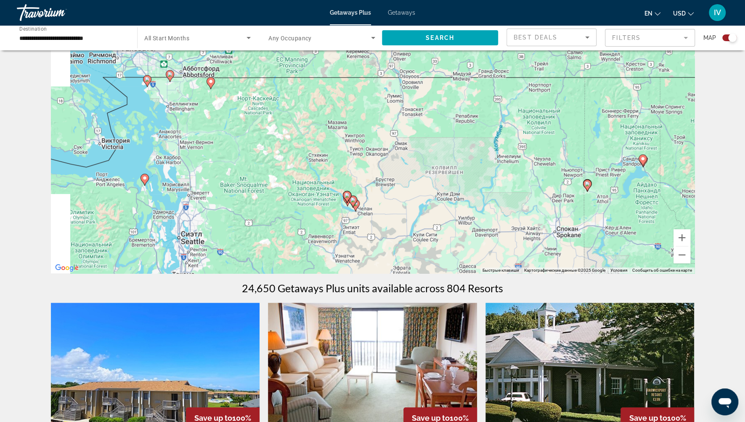
drag, startPoint x: 291, startPoint y: 169, endPoint x: 363, endPoint y: 195, distance: 76.7
click at [364, 197] on div "Для навигации используйте клавиши со стрелками. Чтобы активировать перетаскиван…" at bounding box center [372, 147] width 643 height 252
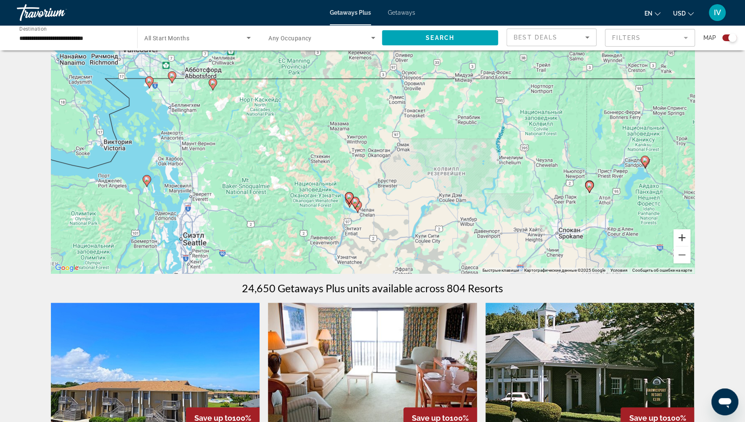
click at [680, 237] on button "Увеличить" at bounding box center [681, 238] width 17 height 17
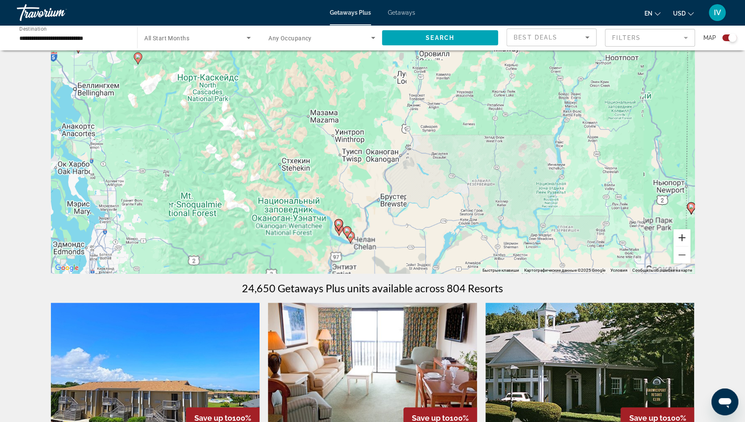
click at [680, 237] on button "Увеличить" at bounding box center [681, 238] width 17 height 17
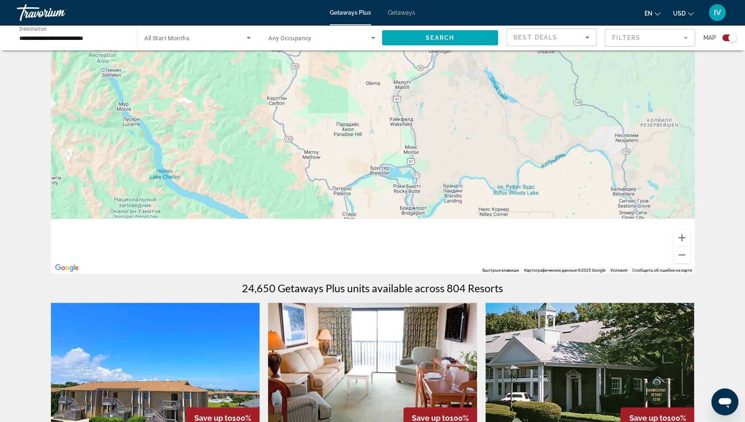
drag, startPoint x: 569, startPoint y: 130, endPoint x: 570, endPoint y: 85, distance: 45.0
click at [571, 85] on div "Для навигации используйте клавиши со стрелками." at bounding box center [372, 147] width 643 height 252
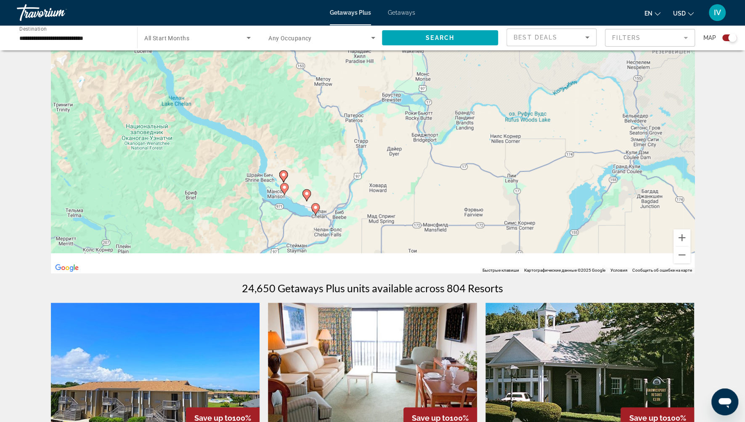
drag, startPoint x: 525, startPoint y: 134, endPoint x: 554, endPoint y: 85, distance: 57.0
click at [554, 84] on div "Для навигации используйте клавиши со стрелками. Чтобы активировать перетаскиван…" at bounding box center [372, 147] width 643 height 252
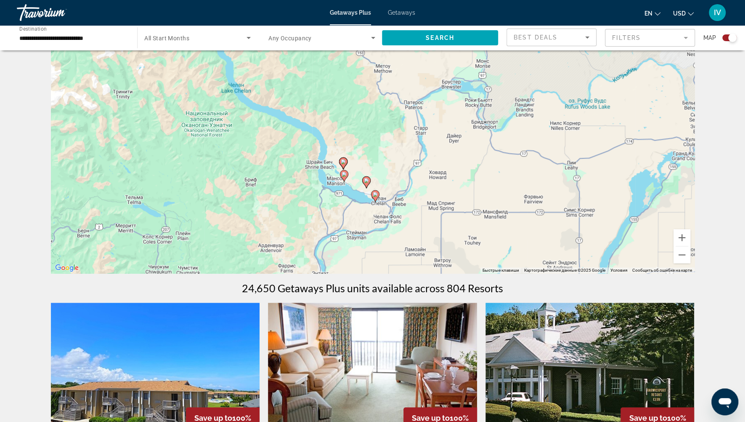
drag, startPoint x: 541, startPoint y: 175, endPoint x: 573, endPoint y: 209, distance: 45.8
click at [571, 212] on div "Для навигации используйте клавиши со стрелками. Чтобы активировать перетаскиван…" at bounding box center [372, 147] width 643 height 252
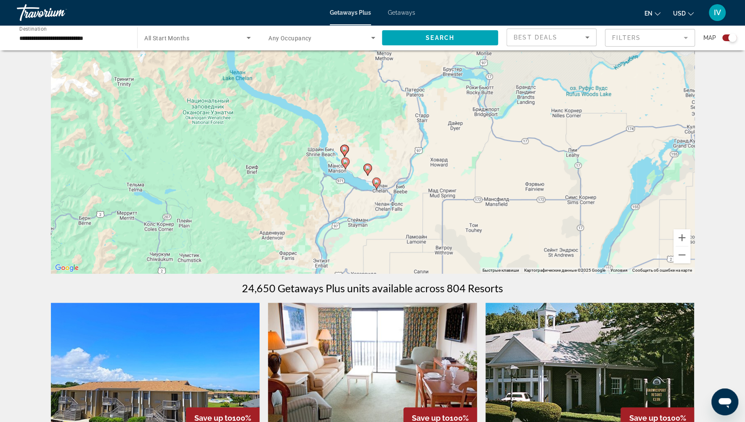
click at [573, 207] on div "Для навигации используйте клавиши со стрелками. Чтобы активировать перетаскиван…" at bounding box center [372, 147] width 643 height 252
click at [683, 238] on button "Увеличить" at bounding box center [681, 238] width 17 height 17
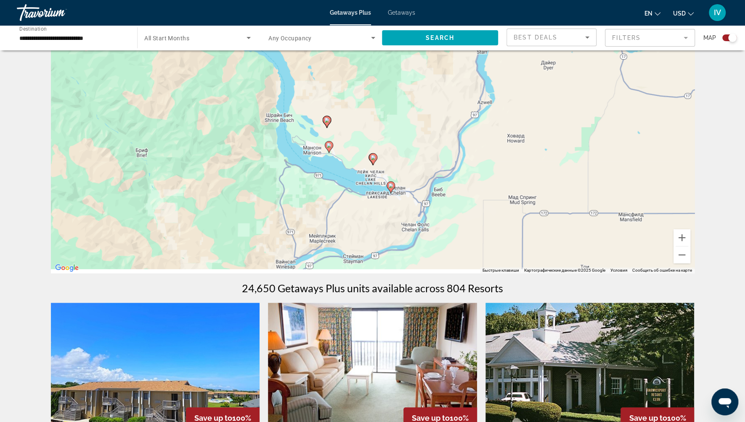
drag, startPoint x: 565, startPoint y: 203, endPoint x: 576, endPoint y: 161, distance: 43.7
click at [576, 160] on div "Для навигации используйте клавиши со стрелками. Чтобы активировать перетаскиван…" at bounding box center [372, 147] width 643 height 252
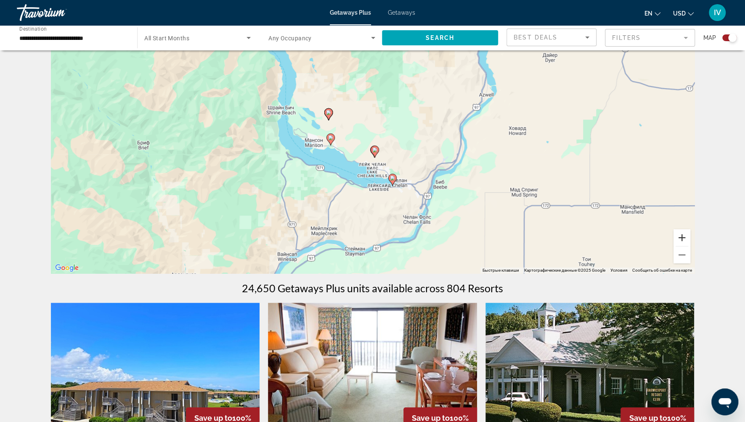
click at [683, 236] on button "Увеличить" at bounding box center [681, 238] width 17 height 17
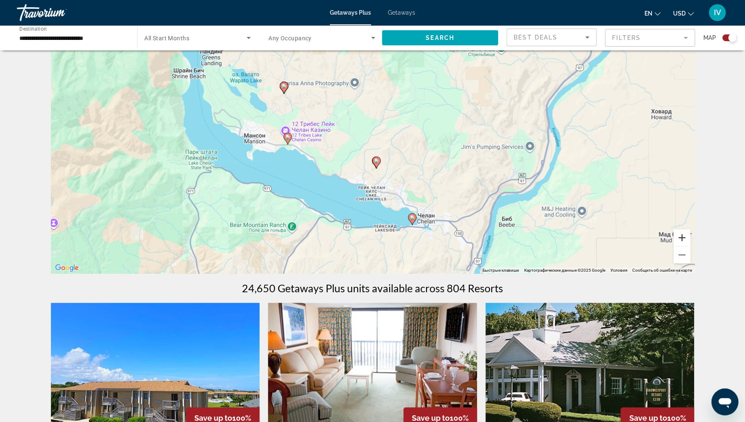
click at [682, 236] on button "Увеличить" at bounding box center [681, 238] width 17 height 17
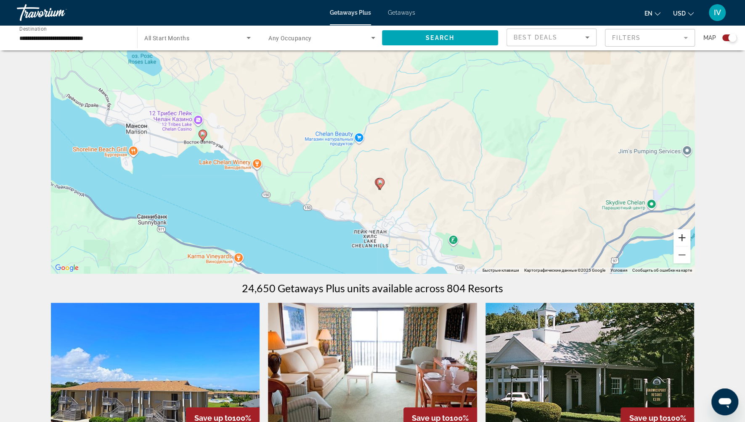
click at [686, 241] on button "Увеличить" at bounding box center [681, 238] width 17 height 17
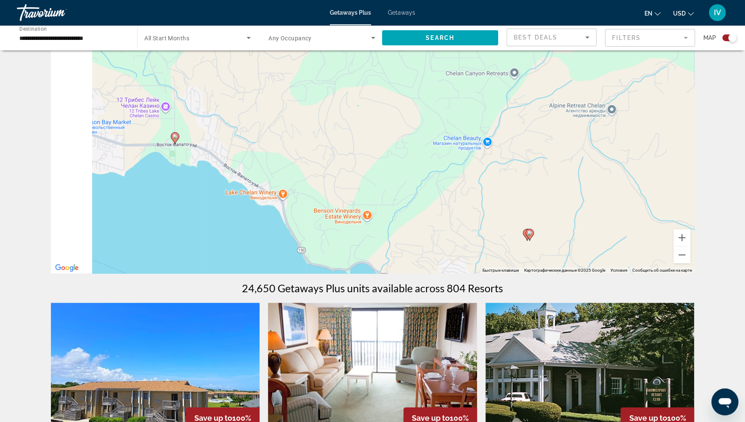
drag, startPoint x: 416, startPoint y: 198, endPoint x: 580, endPoint y: 207, distance: 164.6
click at [577, 207] on div "Для навигации используйте клавиши со стрелками. Чтобы активировать перетаскиван…" at bounding box center [372, 147] width 643 height 252
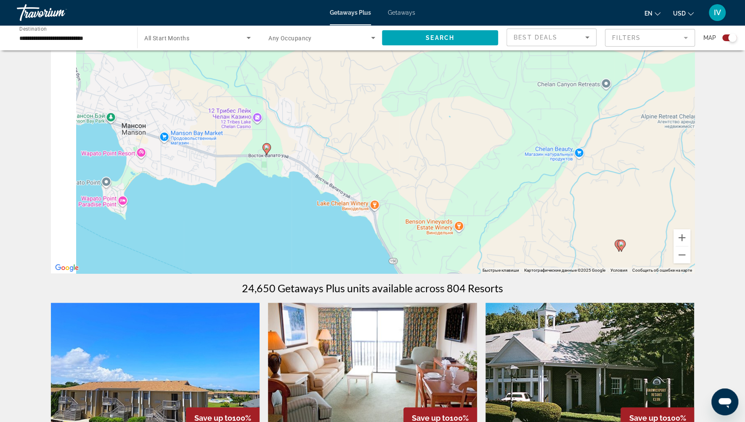
drag, startPoint x: 450, startPoint y: 183, endPoint x: 544, endPoint y: 198, distance: 95.7
click at [551, 198] on div "Для навигации используйте клавиши со стрелками. Чтобы активировать перетаскиван…" at bounding box center [372, 147] width 643 height 252
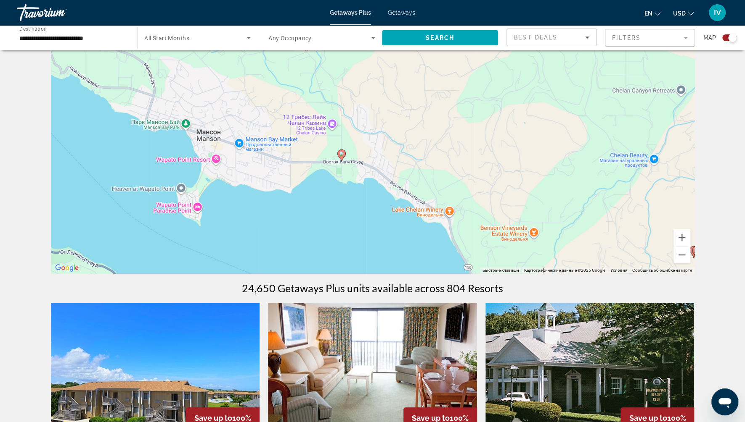
click at [342, 154] on image "Main content" at bounding box center [341, 153] width 5 height 5
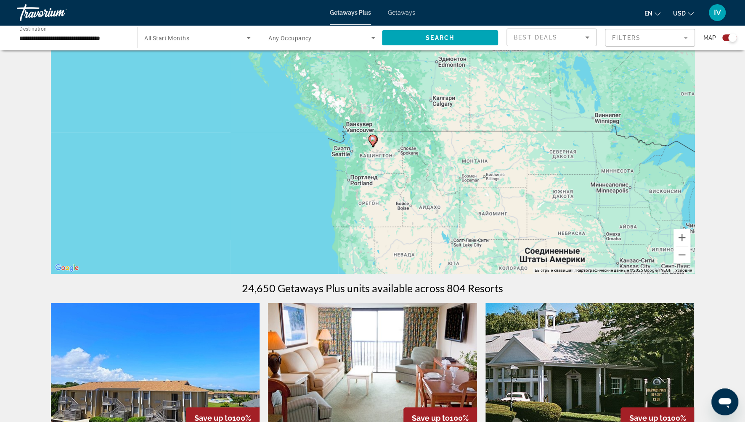
click at [370, 146] on gmp-advanced-marker "Main content" at bounding box center [372, 141] width 8 height 13
type input "**********"
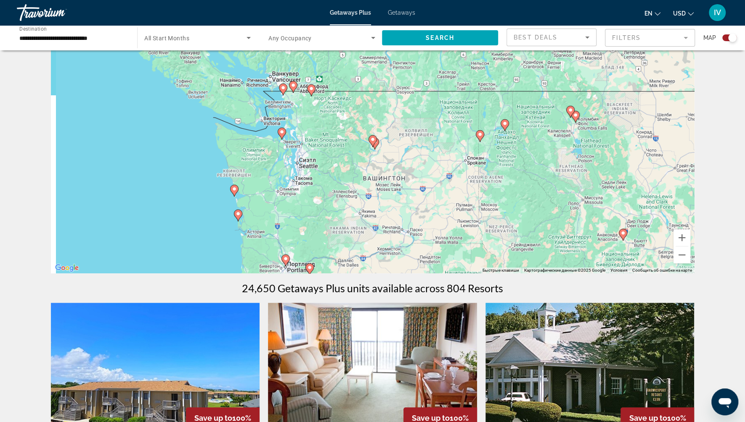
click at [372, 144] on icon "Main content" at bounding box center [372, 141] width 8 height 11
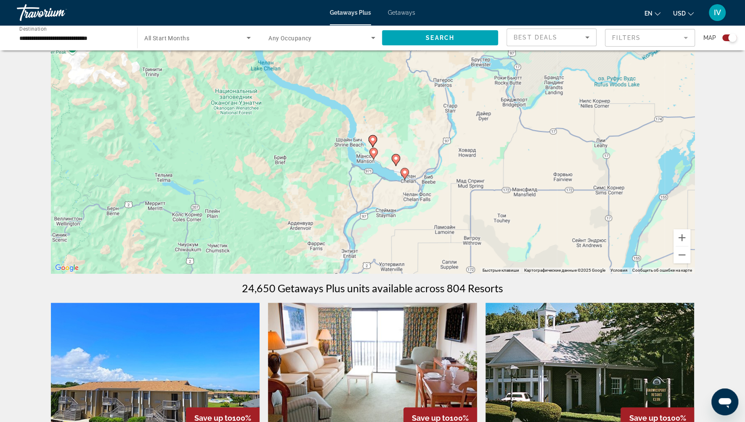
click at [372, 140] on image "Main content" at bounding box center [372, 139] width 5 height 5
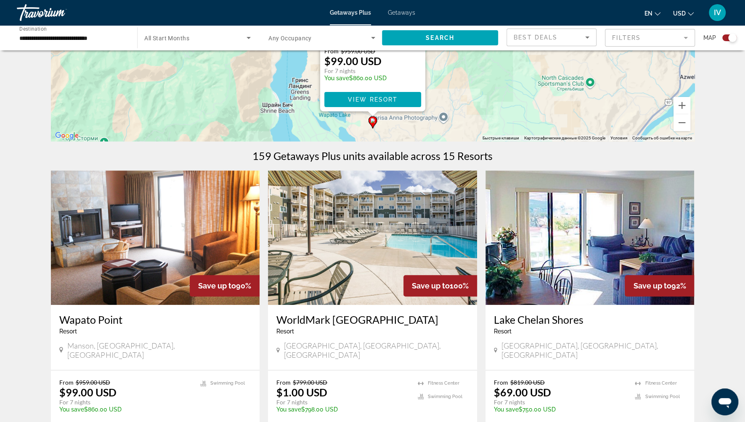
scroll to position [156, 0]
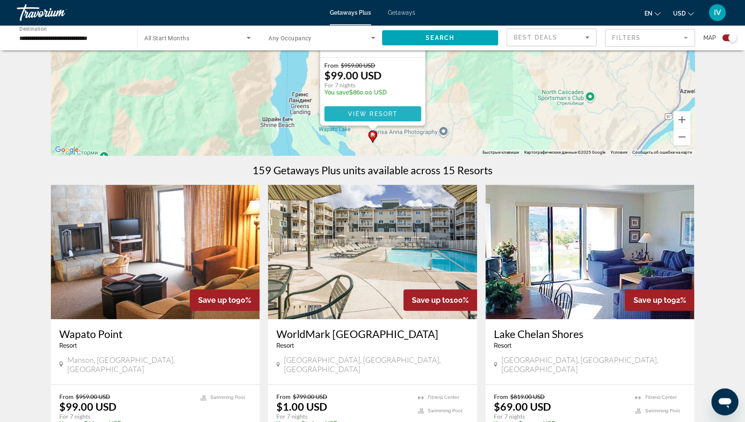
click at [370, 116] on span "View Resort" at bounding box center [372, 114] width 50 height 7
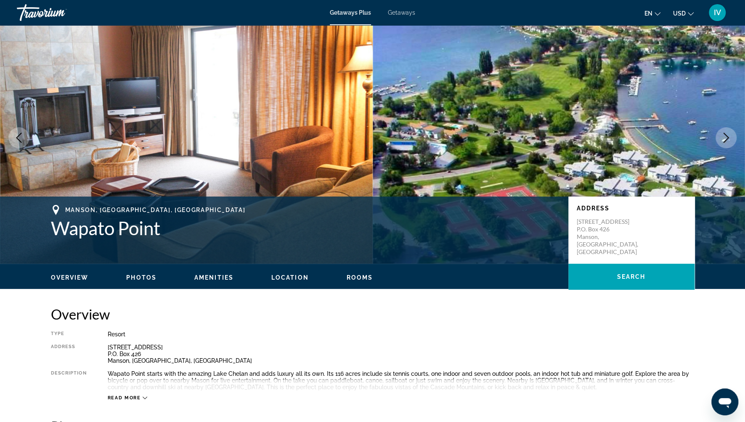
scroll to position [16, 0]
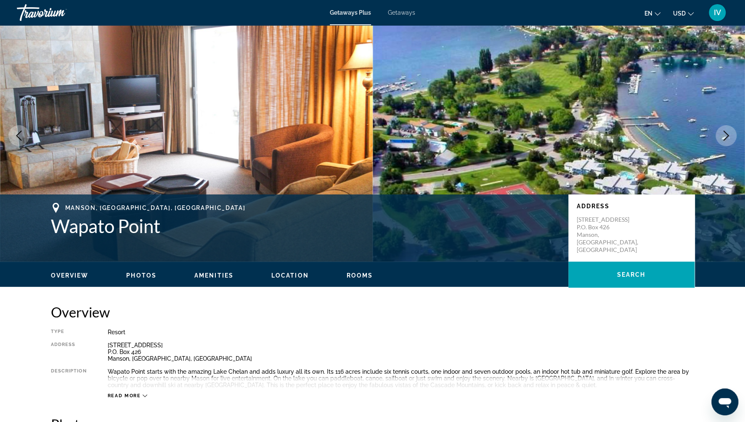
click at [719, 135] on button "Next image" at bounding box center [725, 135] width 21 height 21
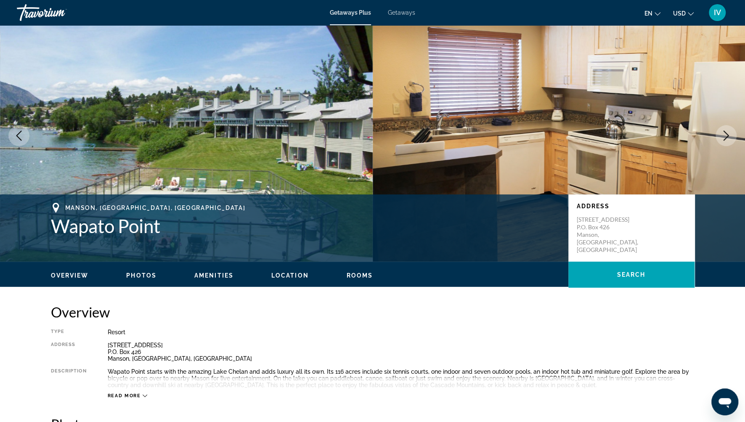
click at [719, 135] on button "Next image" at bounding box center [725, 135] width 21 height 21
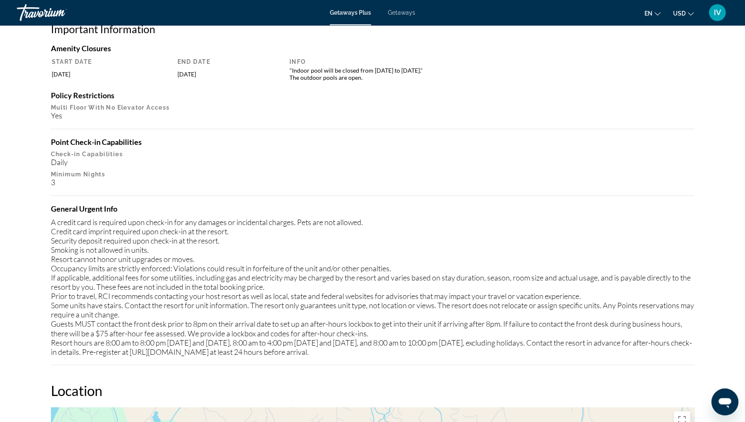
scroll to position [0, 0]
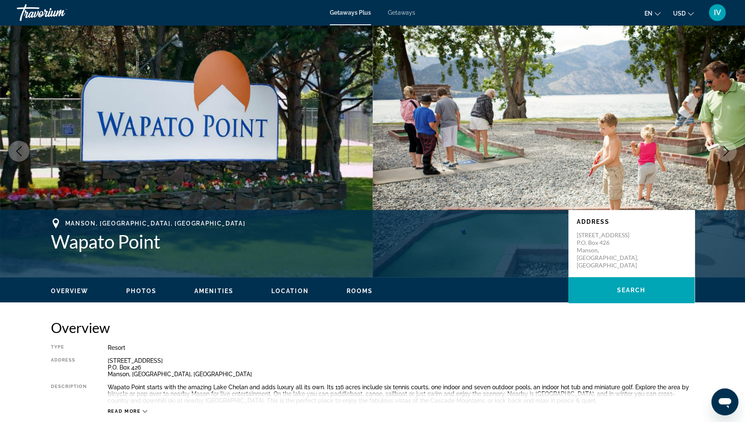
click at [408, 11] on span "Getaways" at bounding box center [401, 12] width 27 height 7
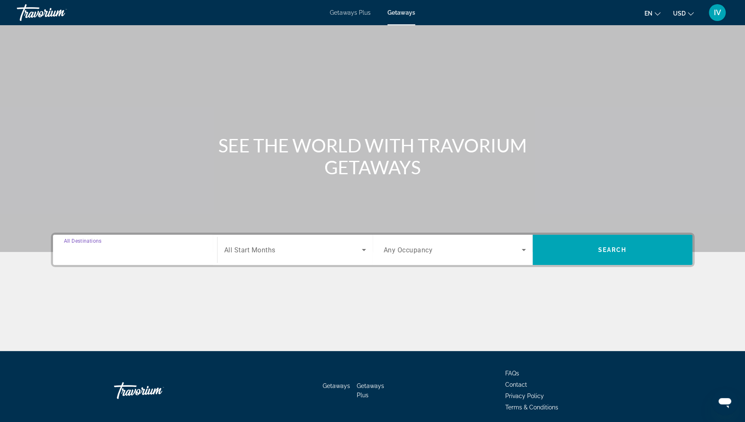
click at [124, 253] on input "Destination All Destinations" at bounding box center [135, 251] width 142 height 10
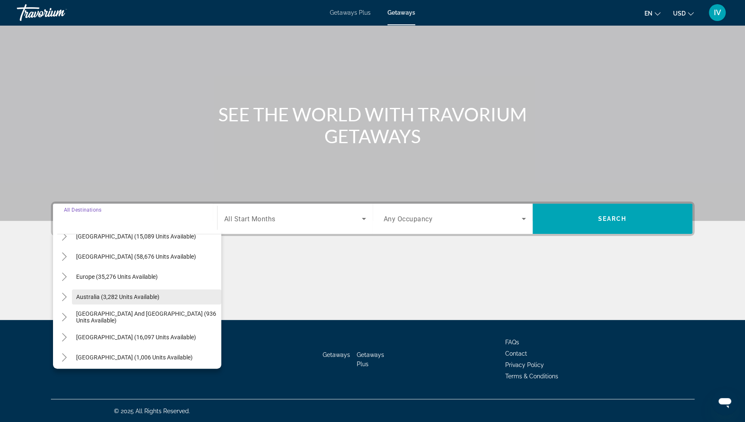
scroll to position [18, 0]
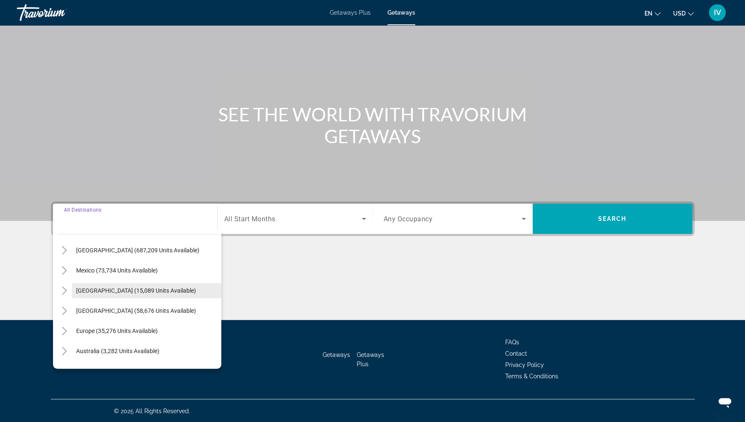
click at [117, 288] on span "[GEOGRAPHIC_DATA] (15,089 units available)" at bounding box center [136, 291] width 120 height 7
type input "**********"
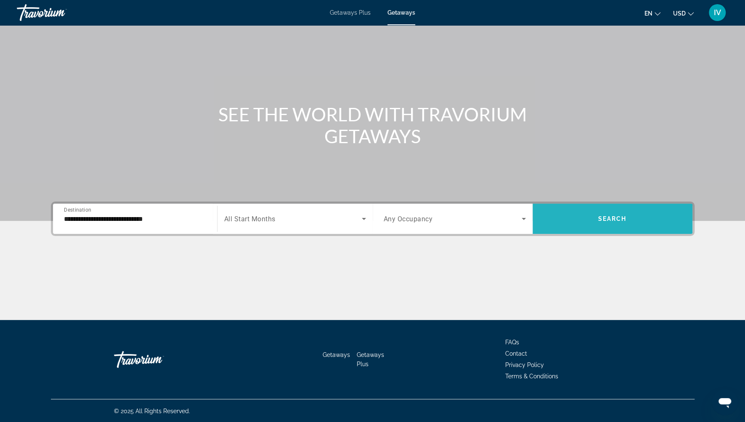
click at [554, 224] on span "Search widget" at bounding box center [612, 219] width 160 height 20
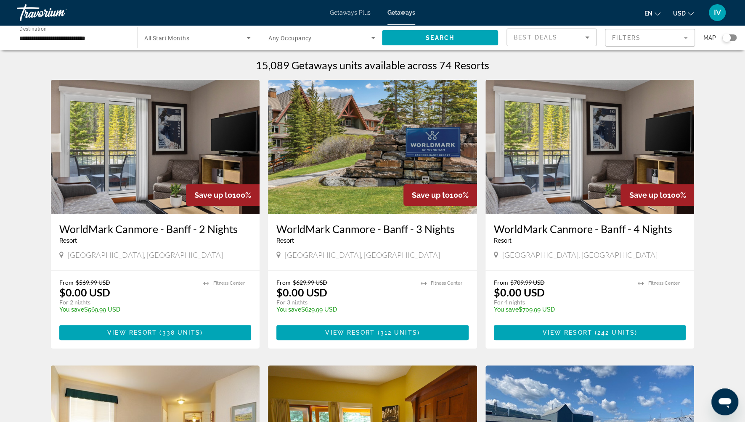
click at [661, 37] on mat-form-field "Filters" at bounding box center [650, 38] width 90 height 18
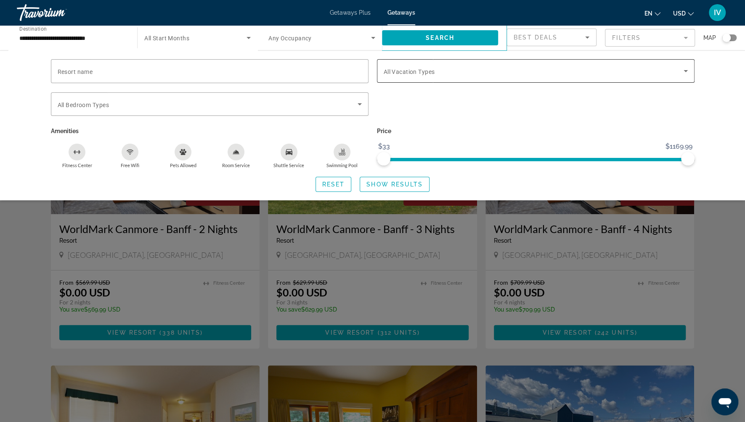
click at [595, 61] on div "Search widget" at bounding box center [535, 71] width 304 height 24
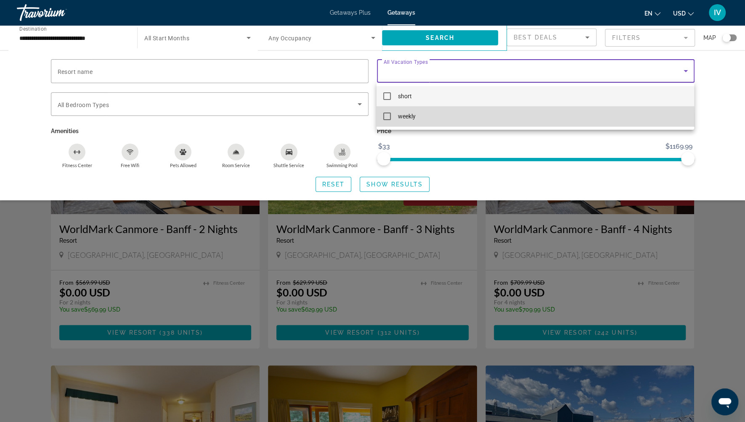
click at [386, 120] on mat-pseudo-checkbox at bounding box center [387, 117] width 8 height 8
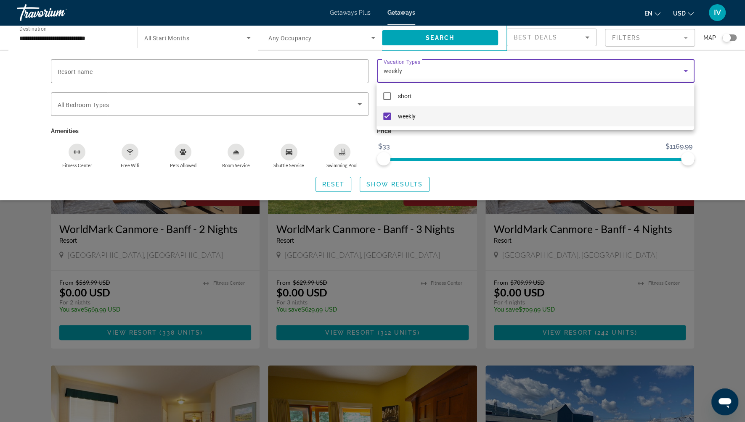
click at [390, 182] on div at bounding box center [372, 211] width 745 height 422
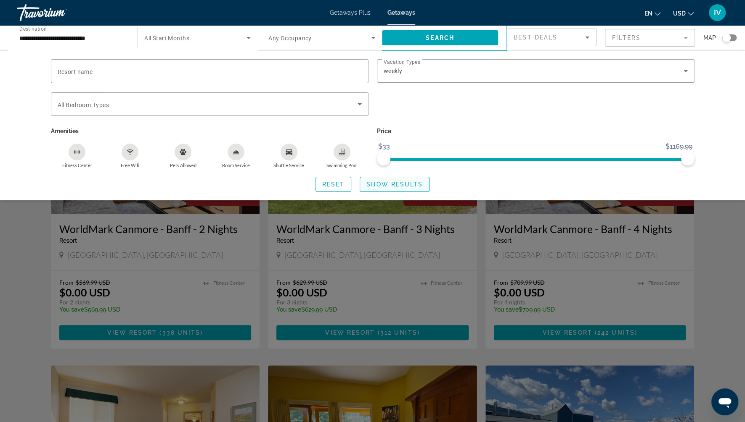
click at [420, 185] on span "Show Results" at bounding box center [394, 184] width 56 height 7
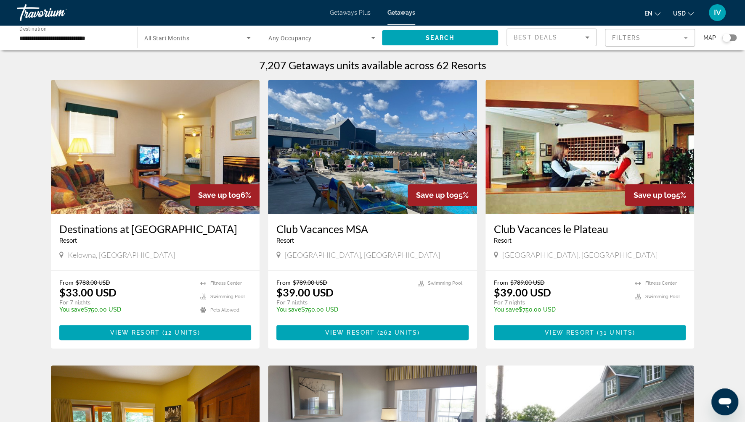
click at [734, 40] on div "Search widget" at bounding box center [729, 37] width 14 height 7
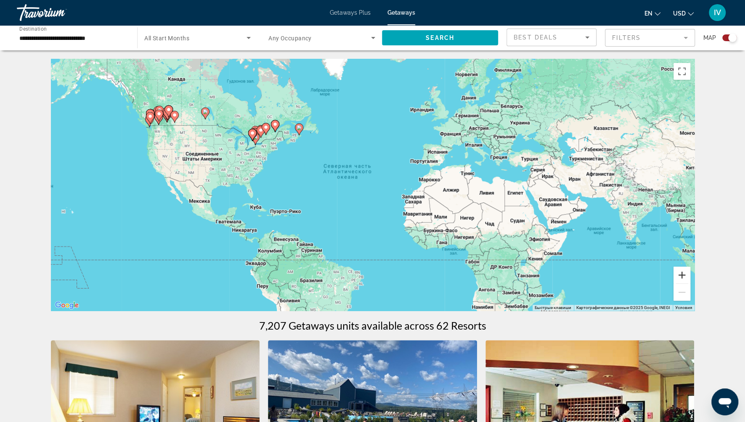
click at [684, 277] on button "Увеличить" at bounding box center [681, 275] width 17 height 17
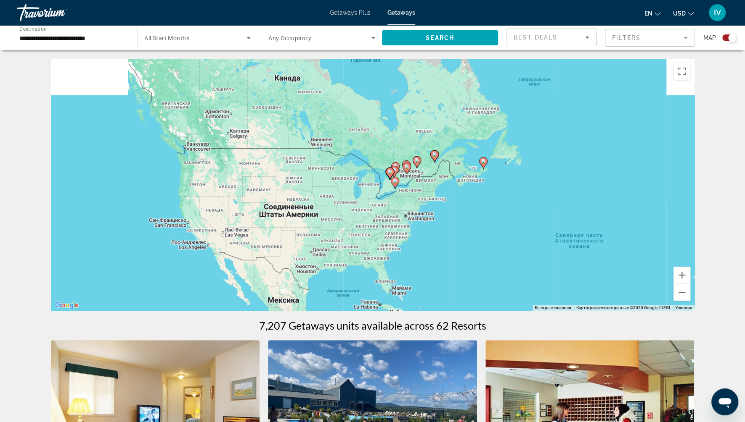
drag, startPoint x: 317, startPoint y: 133, endPoint x: 614, endPoint y: 237, distance: 314.0
click at [614, 237] on div "Чтобы активировать перетаскивание с помощью клавиатуры, нажмите Alt + Ввод. Пос…" at bounding box center [372, 185] width 643 height 252
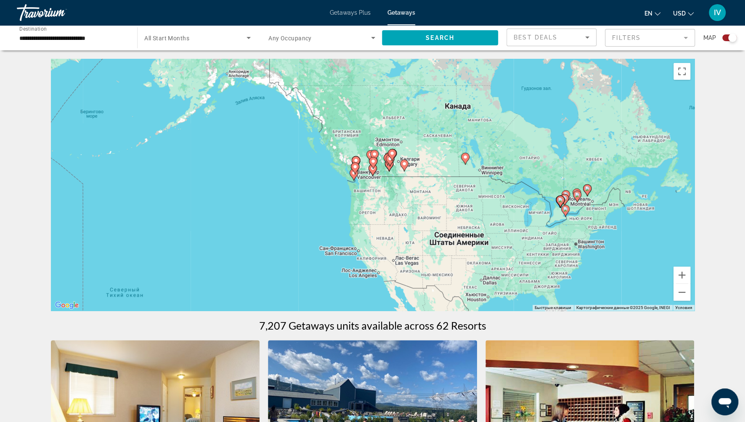
drag, startPoint x: 501, startPoint y: 202, endPoint x: 410, endPoint y: 117, distance: 124.6
click at [410, 117] on div "Чтобы активировать перетаскивание с помощью клавиатуры, нажмите Alt + Ввод. Пос…" at bounding box center [372, 185] width 643 height 252
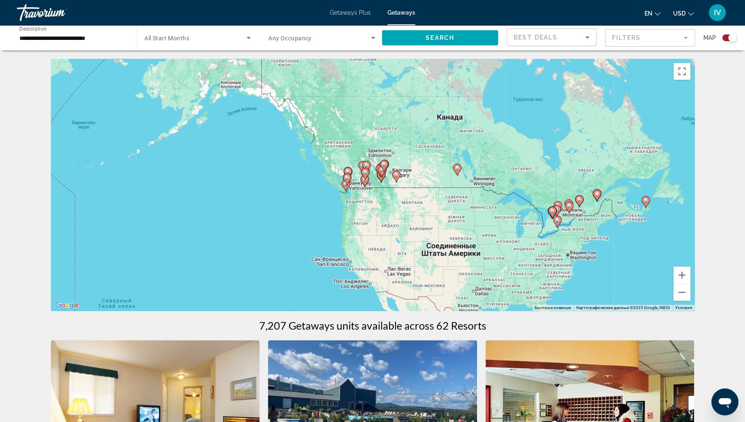
drag, startPoint x: 428, startPoint y: 136, endPoint x: 539, endPoint y: 209, distance: 132.6
click at [433, 158] on div "Чтобы активировать перетаскивание с помощью клавиатуры, нажмите Alt + Ввод. Пос…" at bounding box center [372, 185] width 643 height 252
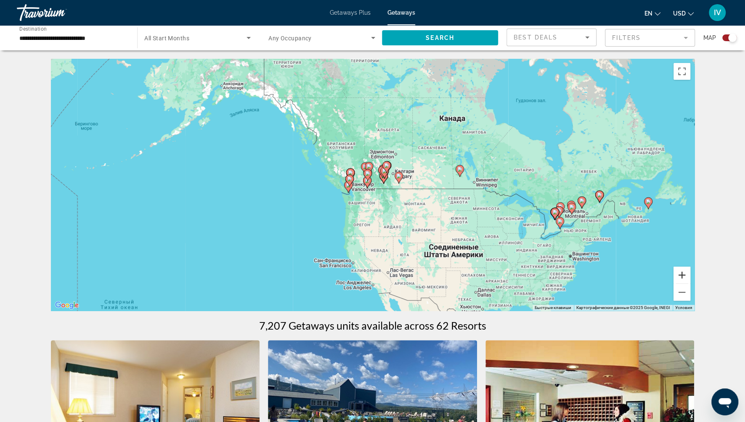
click at [685, 275] on button "Увеличить" at bounding box center [681, 275] width 17 height 17
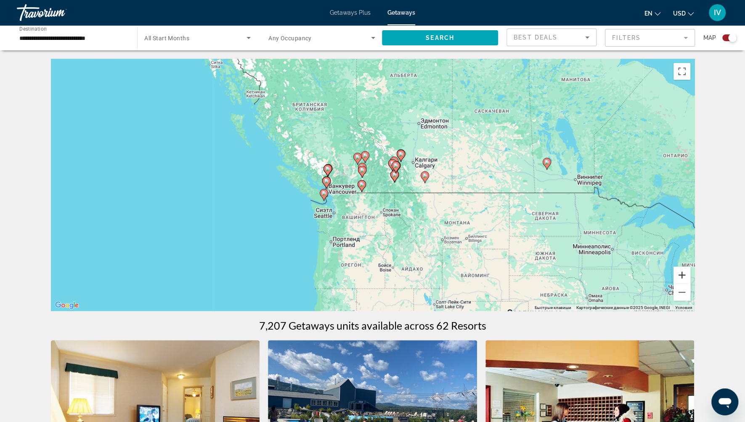
click at [685, 275] on button "Увеличить" at bounding box center [681, 275] width 17 height 17
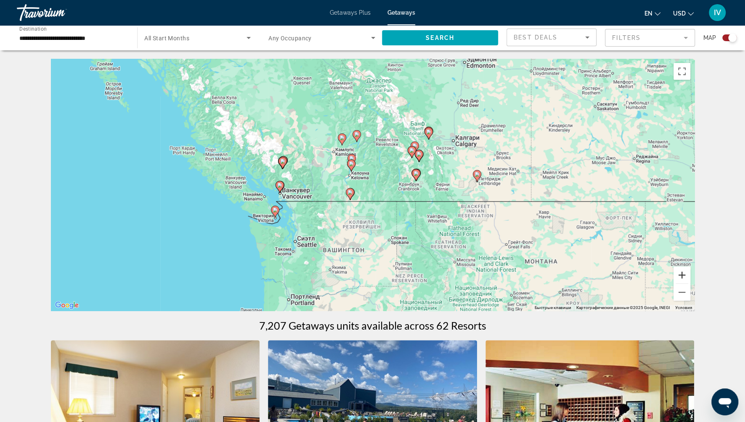
click at [685, 275] on button "Увеличить" at bounding box center [681, 275] width 17 height 17
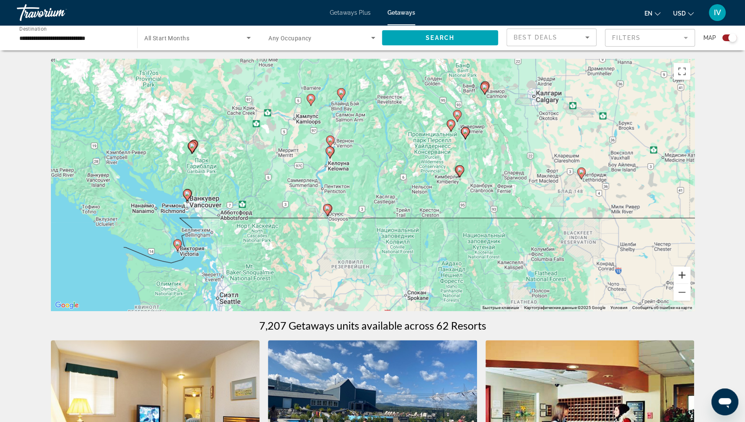
click at [685, 275] on button "Увеличить" at bounding box center [681, 275] width 17 height 17
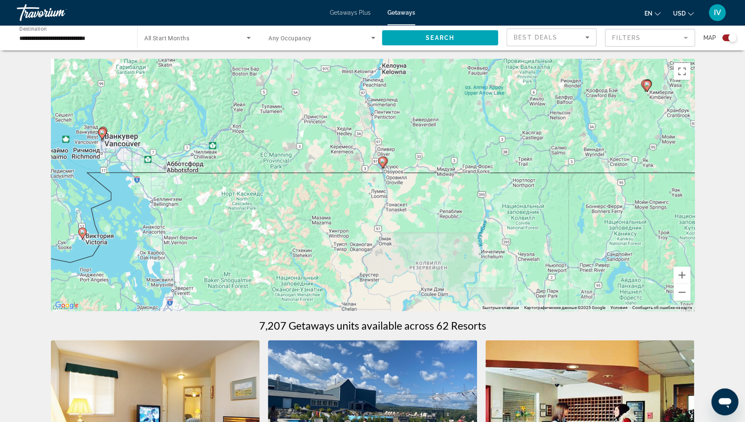
drag, startPoint x: 535, startPoint y: 221, endPoint x: 636, endPoint y: 143, distance: 127.9
click at [636, 143] on div "Чтобы активировать перетаскивание с помощью клавиатуры, нажмите Alt + Ввод. Пос…" at bounding box center [372, 185] width 643 height 252
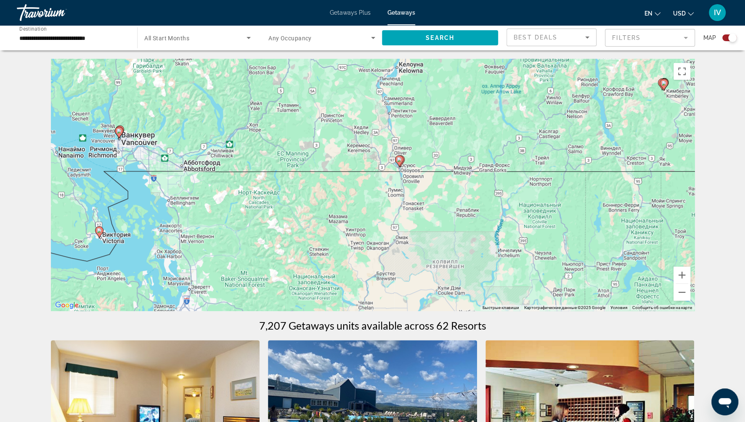
drag, startPoint x: 636, startPoint y: 143, endPoint x: 652, endPoint y: 141, distance: 16.4
click at [652, 141] on div "Чтобы активировать перетаскивание с помощью клавиатуры, нажмите Alt + Ввод. Пос…" at bounding box center [372, 185] width 643 height 252
click at [686, 274] on button "Увеличить" at bounding box center [681, 275] width 17 height 17
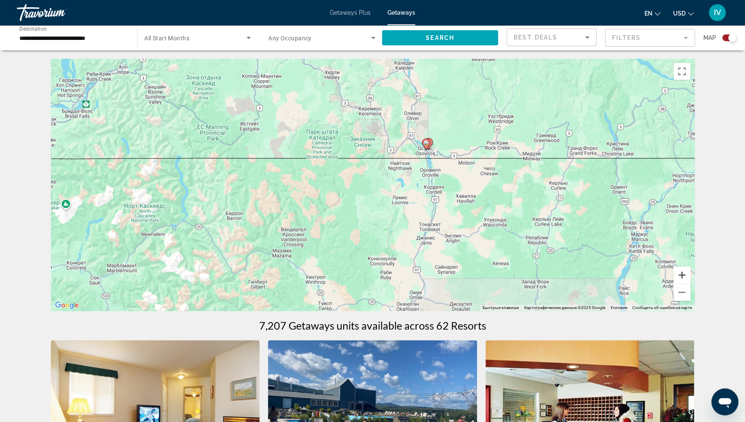
click at [686, 274] on button "Увеличить" at bounding box center [681, 275] width 17 height 17
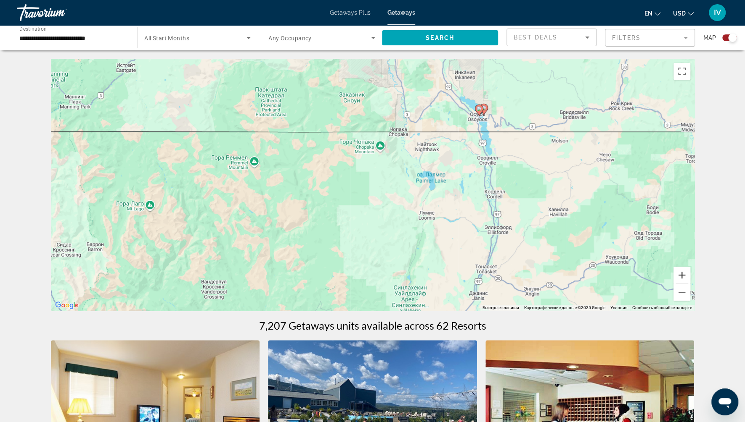
click at [686, 274] on button "Увеличить" at bounding box center [681, 275] width 17 height 17
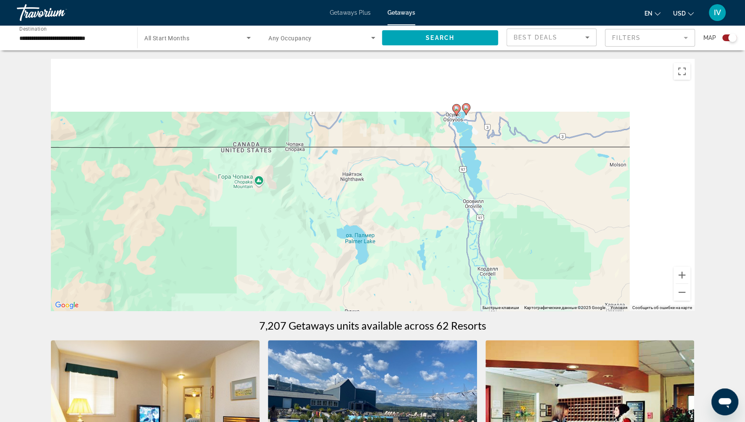
drag, startPoint x: 572, startPoint y: 97, endPoint x: 435, endPoint y: 170, distance: 155.9
click at [431, 171] on div "Чтобы активировать перетаскивание с помощью клавиатуры, нажмите Alt + Ввод. Пос…" at bounding box center [372, 185] width 643 height 252
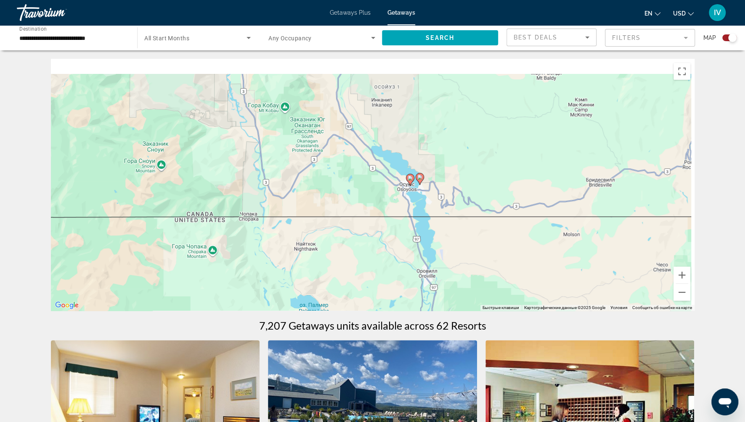
drag, startPoint x: 473, startPoint y: 198, endPoint x: 462, endPoint y: 230, distance: 34.2
click at [462, 230] on div "Чтобы активировать перетаскивание с помощью клавиатуры, нажмите Alt + Ввод. Пос…" at bounding box center [372, 185] width 643 height 252
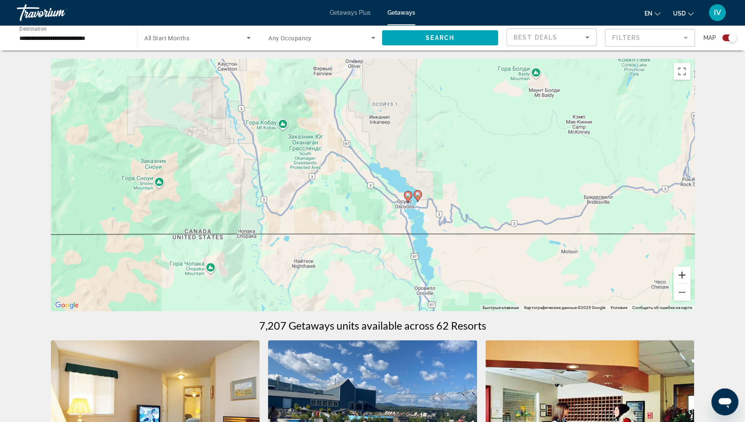
click at [686, 275] on button "Увеличить" at bounding box center [681, 275] width 17 height 17
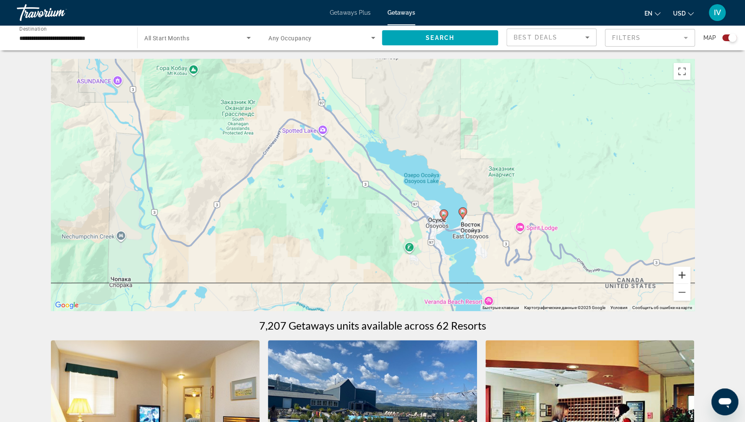
click at [686, 275] on button "Увеличить" at bounding box center [681, 275] width 17 height 17
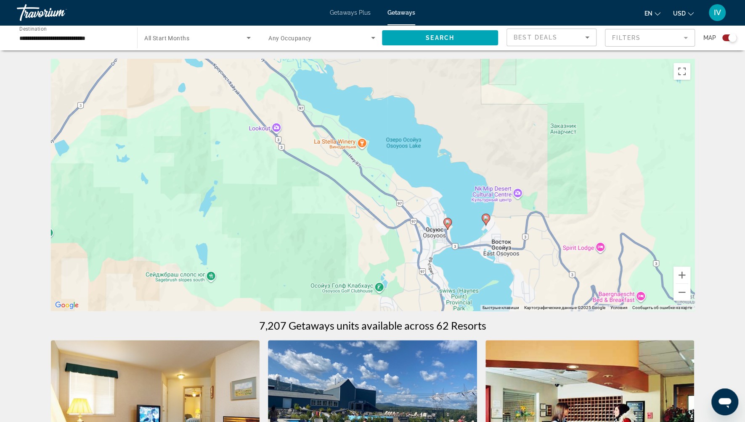
drag, startPoint x: 593, startPoint y: 237, endPoint x: 523, endPoint y: 207, distance: 76.3
click at [523, 207] on div "Чтобы активировать перетаскивание с помощью клавиатуры, нажмите Alt + Ввод. Пос…" at bounding box center [372, 185] width 643 height 252
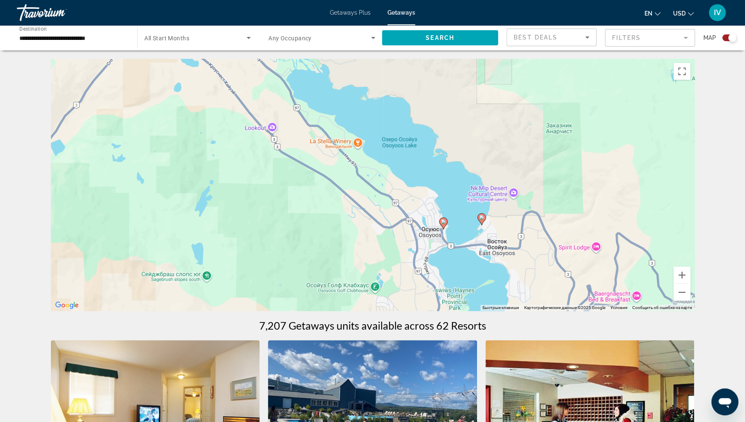
click at [482, 219] on image "Main content" at bounding box center [481, 217] width 5 height 5
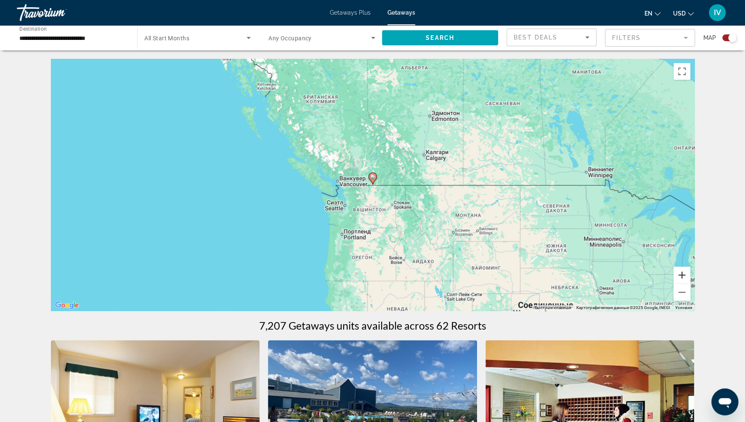
click at [687, 279] on button "Увеличить" at bounding box center [681, 275] width 17 height 17
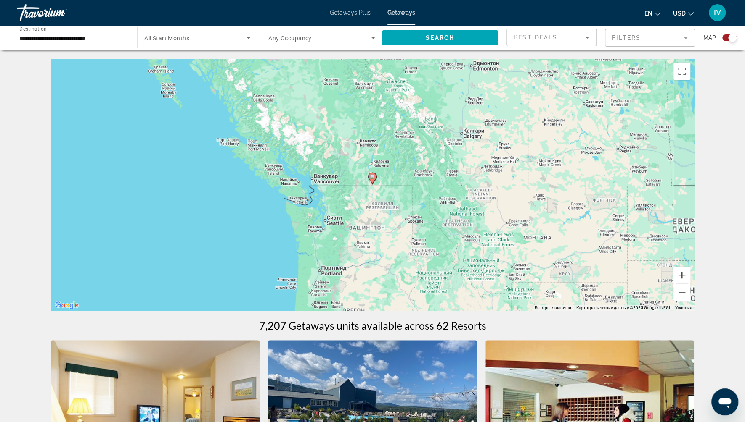
click at [687, 279] on button "Увеличить" at bounding box center [681, 275] width 17 height 17
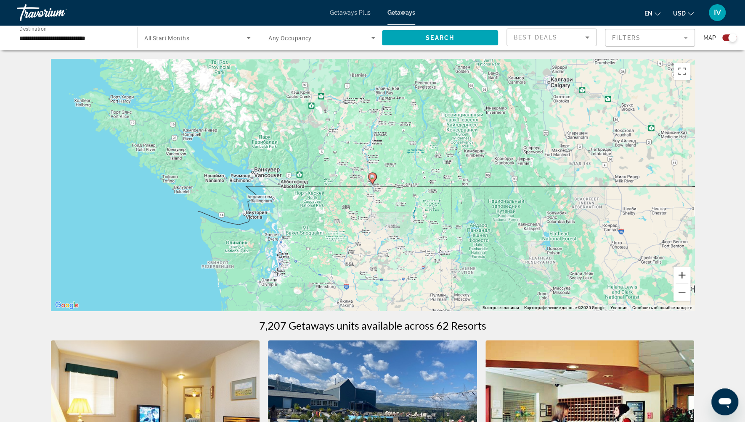
click at [687, 279] on button "Увеличить" at bounding box center [681, 275] width 17 height 17
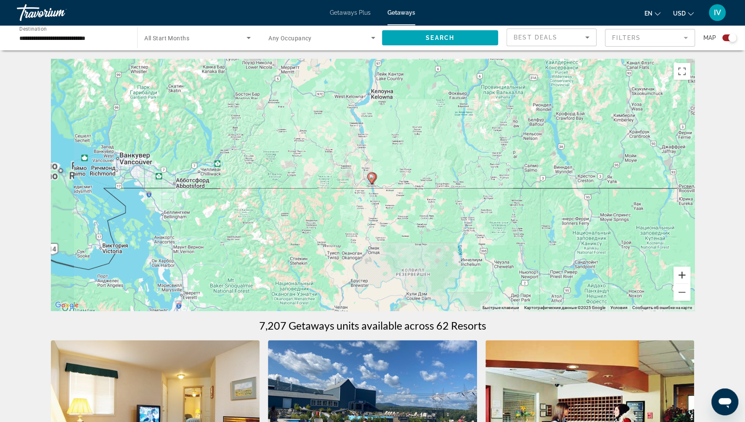
click at [687, 279] on button "Увеличить" at bounding box center [681, 275] width 17 height 17
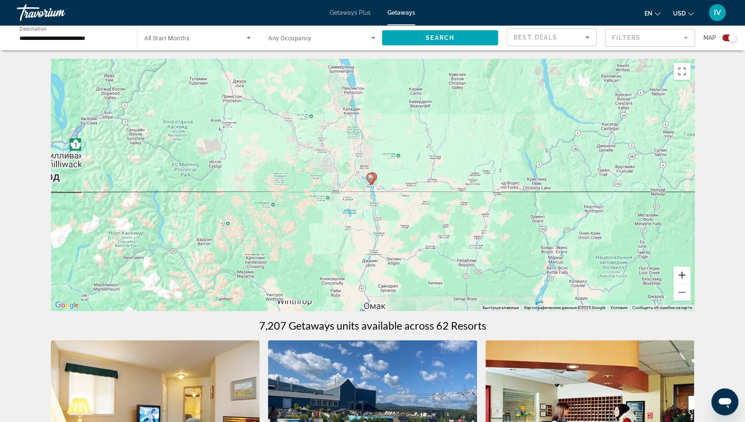
click at [687, 279] on button "Увеличить" at bounding box center [681, 275] width 17 height 17
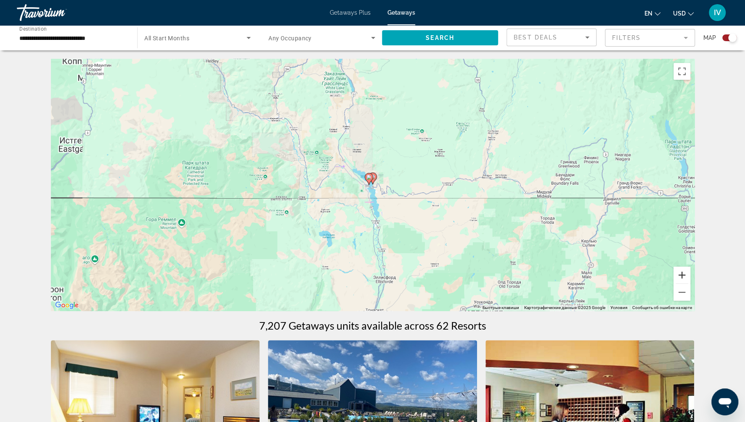
click at [687, 279] on button "Увеличить" at bounding box center [681, 275] width 17 height 17
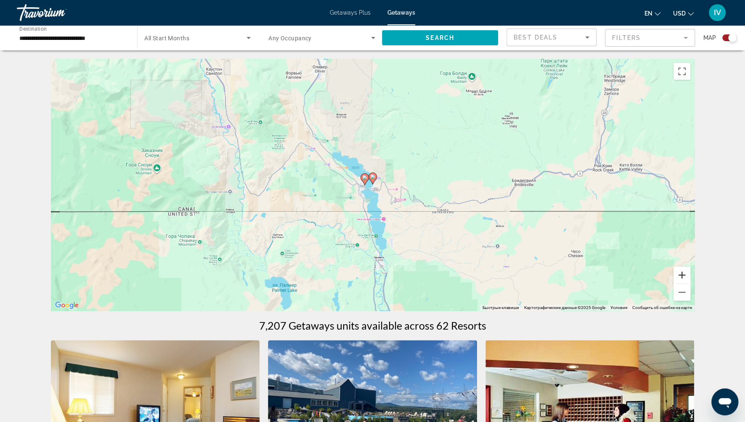
click at [687, 279] on button "Увеличить" at bounding box center [681, 275] width 17 height 17
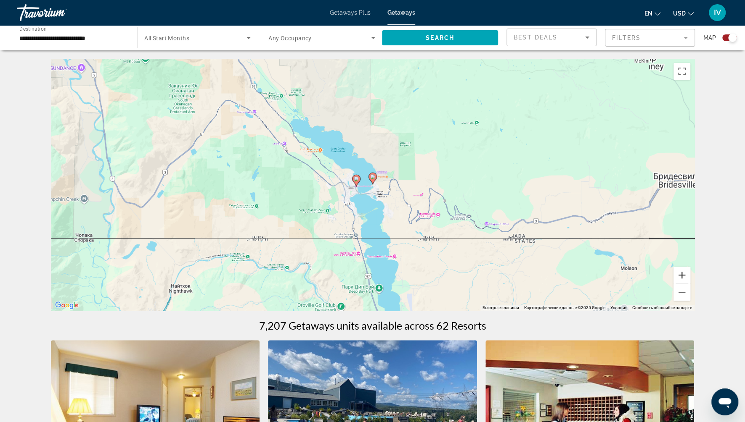
click at [687, 279] on button "Увеличить" at bounding box center [681, 275] width 17 height 17
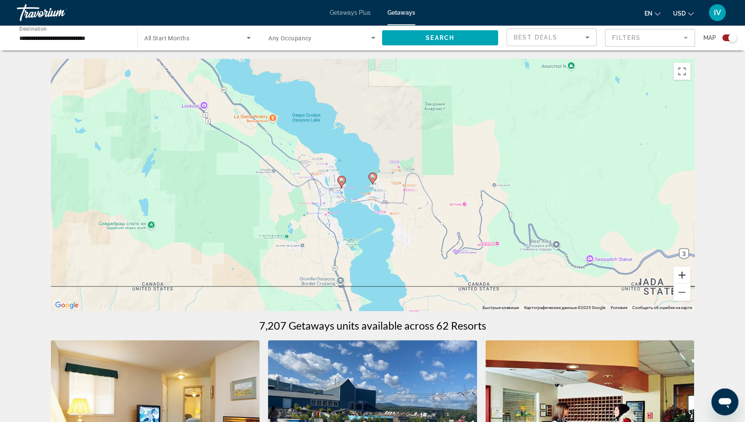
click at [687, 279] on button "Увеличить" at bounding box center [681, 275] width 17 height 17
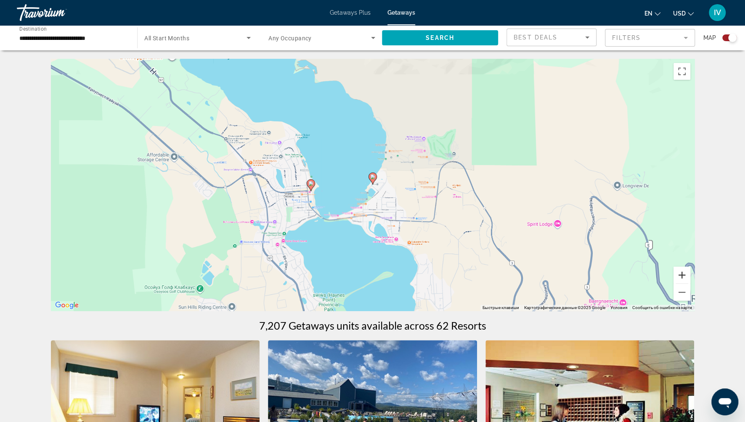
click at [687, 279] on button "Увеличить" at bounding box center [681, 275] width 17 height 17
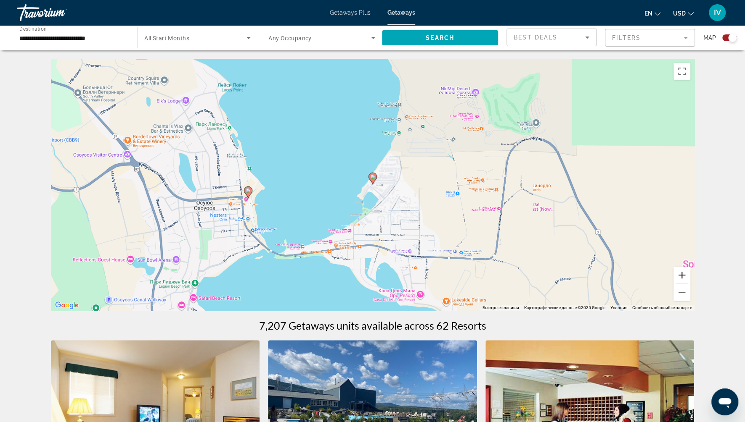
click at [687, 279] on button "Увеличить" at bounding box center [681, 275] width 17 height 17
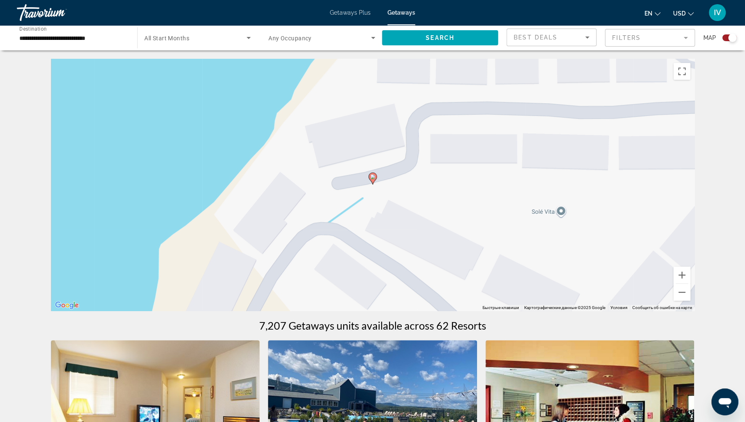
click at [372, 178] on image "Main content" at bounding box center [372, 176] width 5 height 5
type input "**********"
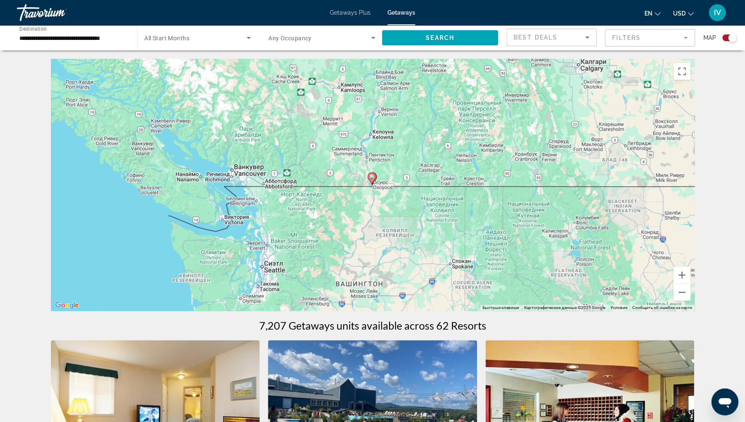
click at [372, 178] on image "Main content" at bounding box center [371, 176] width 5 height 5
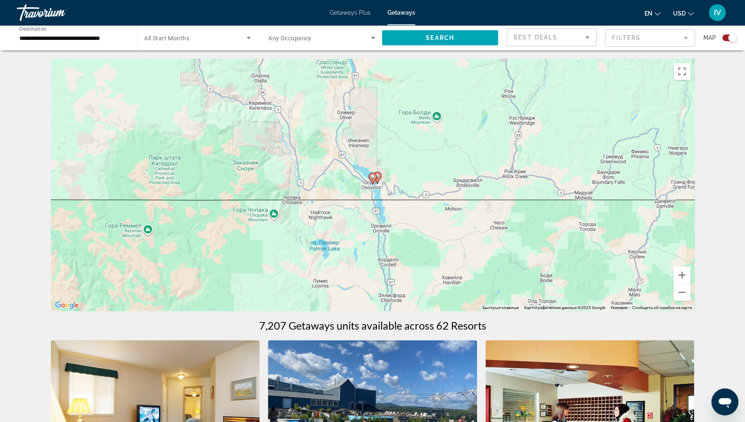
click at [372, 178] on image "Main content" at bounding box center [372, 176] width 5 height 5
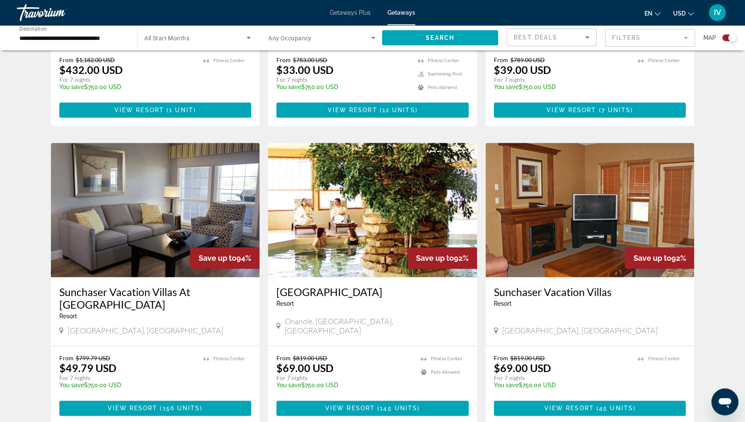
scroll to position [513, 0]
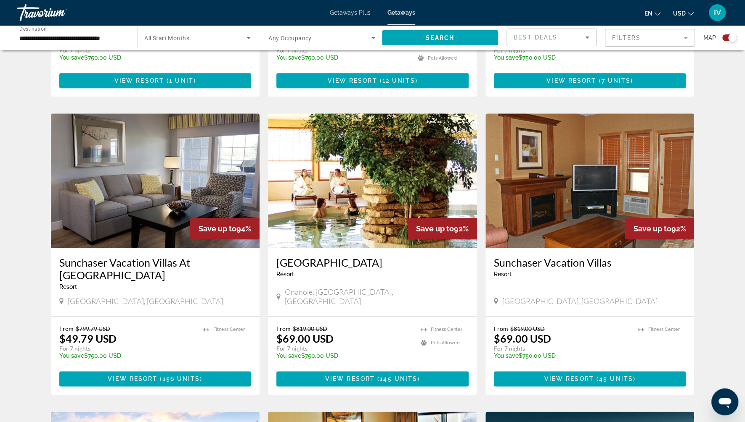
click at [396, 217] on img "Main content" at bounding box center [372, 181] width 209 height 135
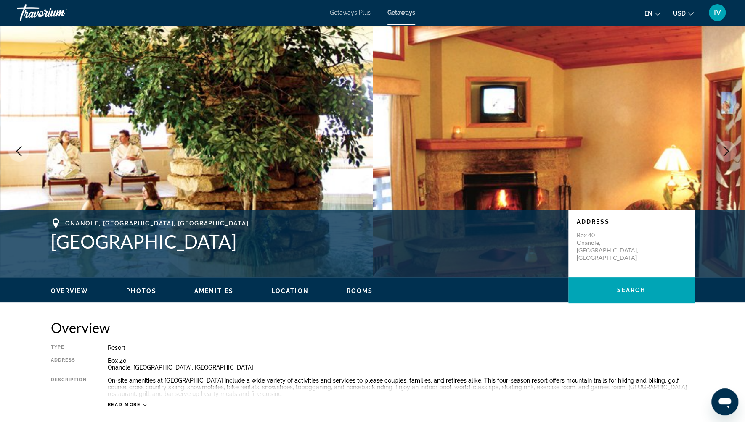
click at [733, 158] on button "Next image" at bounding box center [725, 151] width 21 height 21
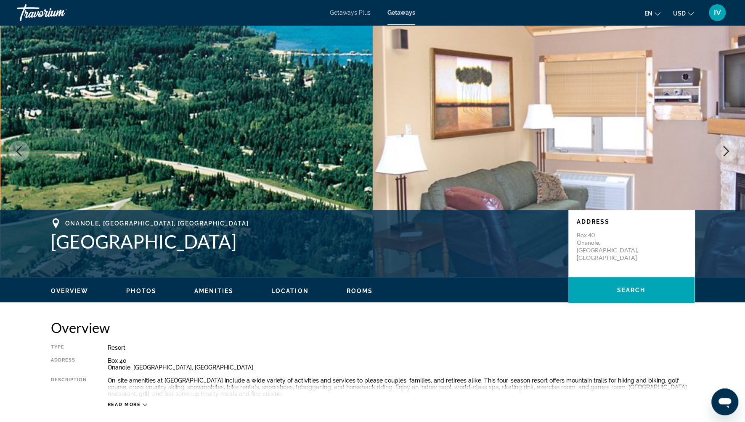
click at [733, 158] on button "Next image" at bounding box center [725, 151] width 21 height 21
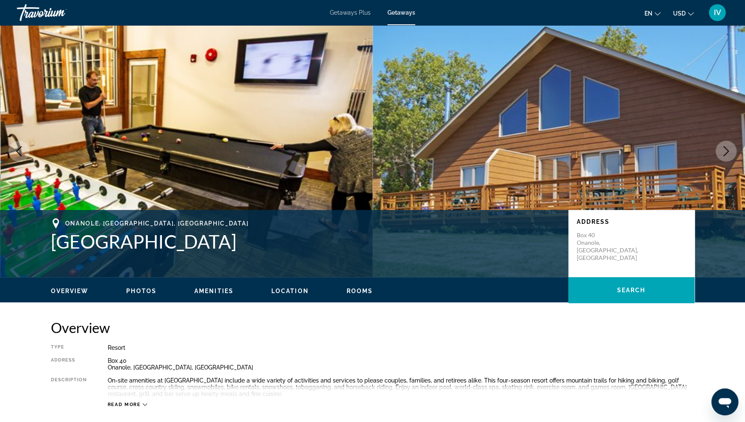
click at [733, 158] on button "Next image" at bounding box center [725, 151] width 21 height 21
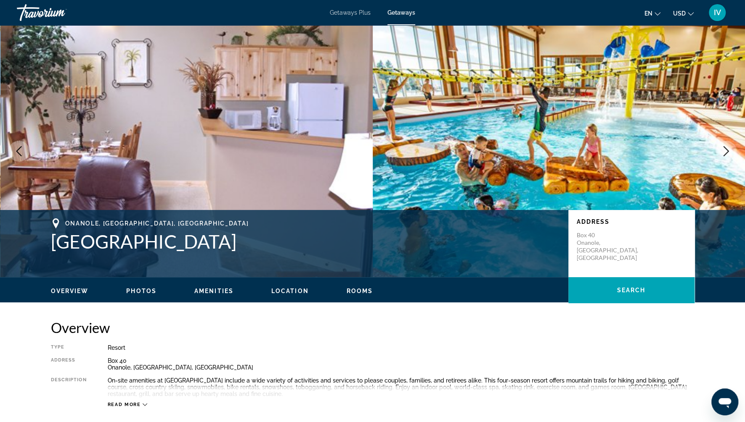
click at [733, 158] on button "Next image" at bounding box center [725, 151] width 21 height 21
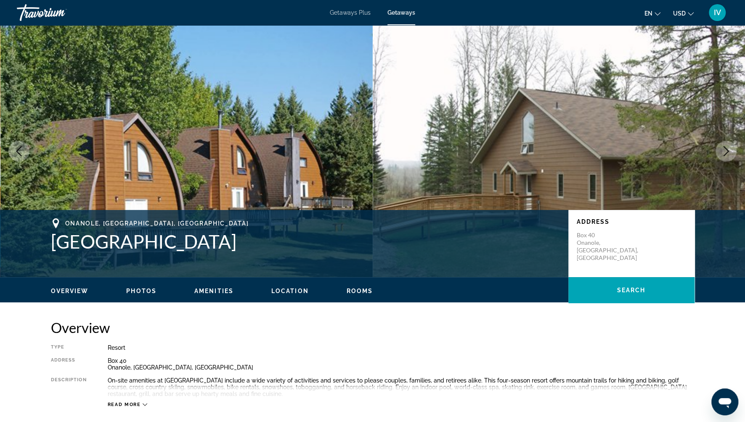
click at [733, 158] on button "Next image" at bounding box center [725, 151] width 21 height 21
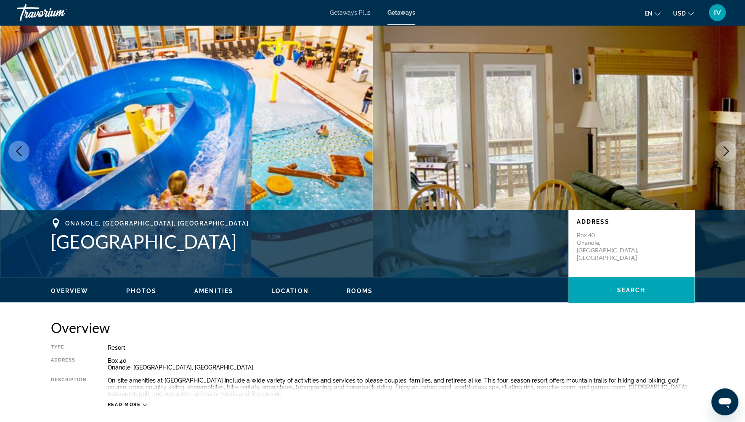
click at [733, 158] on button "Next image" at bounding box center [725, 151] width 21 height 21
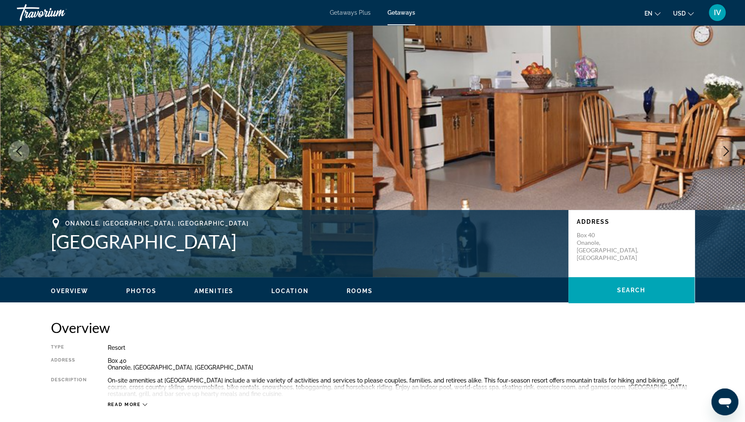
click at [723, 148] on icon "Next image" at bounding box center [726, 151] width 10 height 10
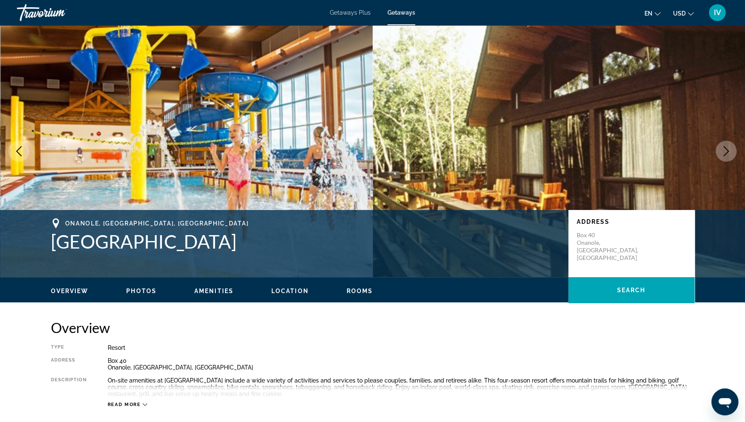
click at [724, 150] on icon "Next image" at bounding box center [726, 151] width 10 height 10
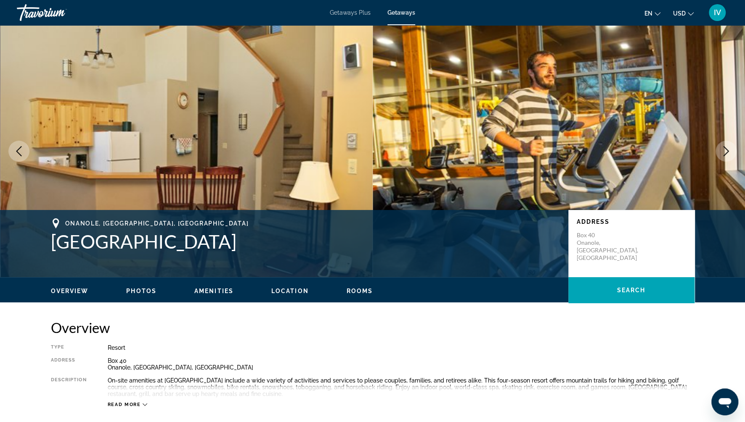
click at [724, 150] on icon "Next image" at bounding box center [726, 151] width 10 height 10
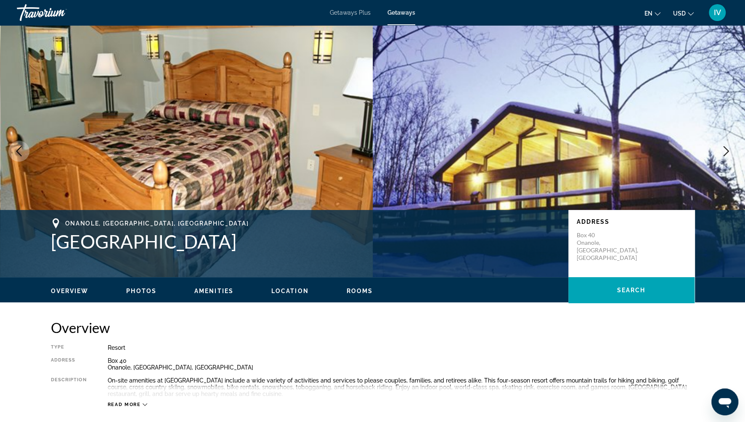
click at [724, 150] on icon "Next image" at bounding box center [726, 151] width 10 height 10
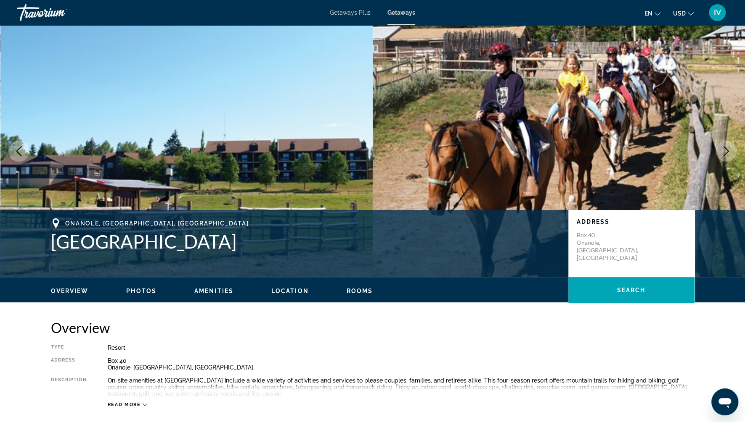
click at [724, 150] on icon "Next image" at bounding box center [726, 151] width 10 height 10
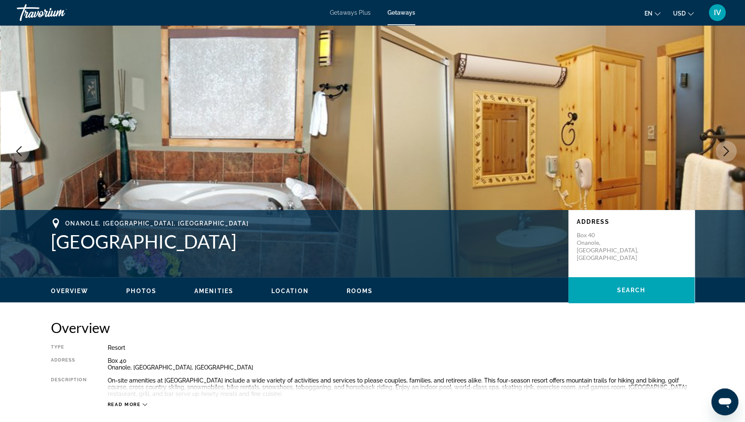
click at [724, 150] on icon "Next image" at bounding box center [726, 151] width 10 height 10
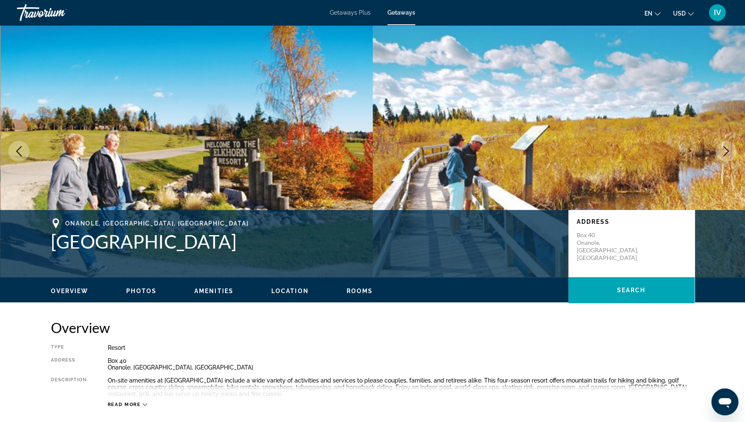
click at [724, 150] on icon "Next image" at bounding box center [726, 151] width 10 height 10
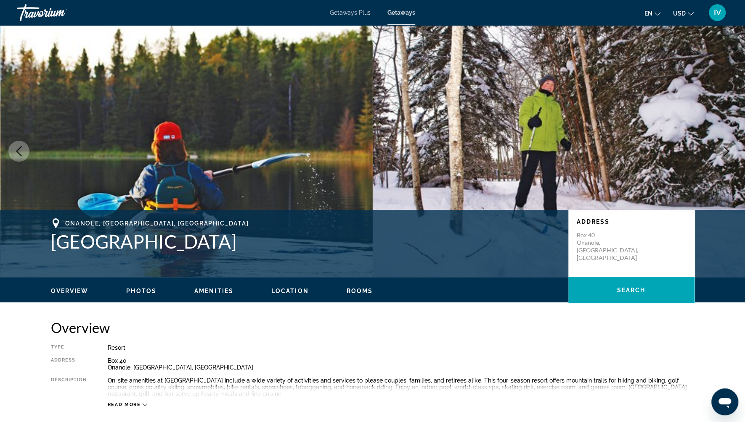
click at [724, 150] on icon "Next image" at bounding box center [726, 151] width 10 height 10
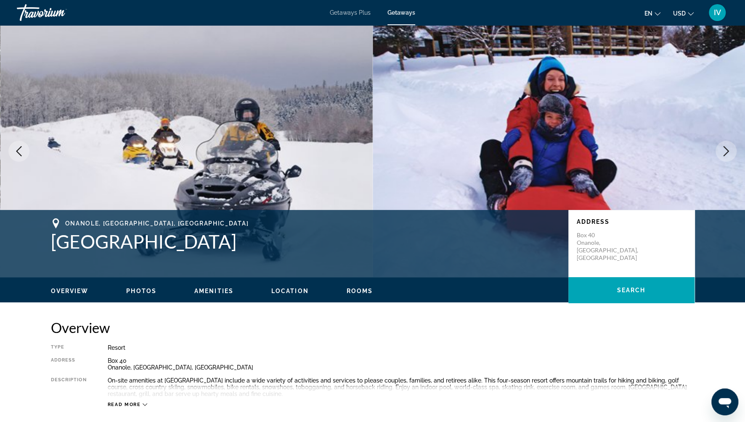
click at [724, 150] on icon "Next image" at bounding box center [726, 151] width 10 height 10
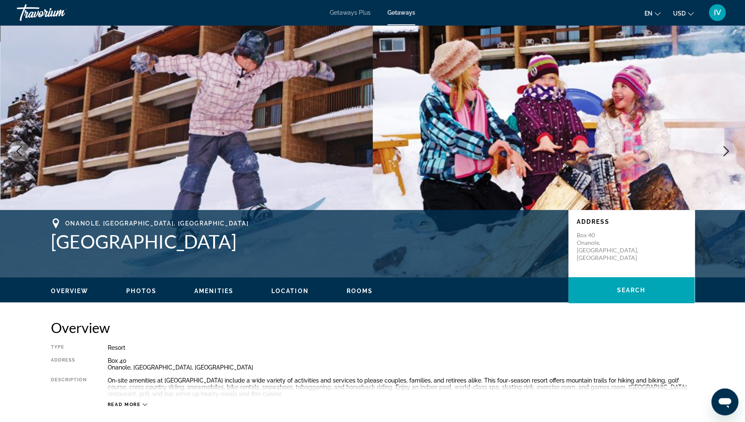
click at [724, 150] on icon "Next image" at bounding box center [726, 151] width 10 height 10
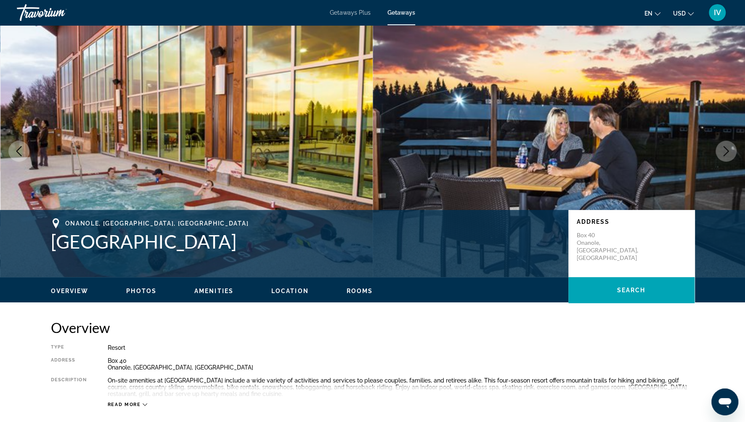
click at [724, 150] on icon "Next image" at bounding box center [726, 151] width 10 height 10
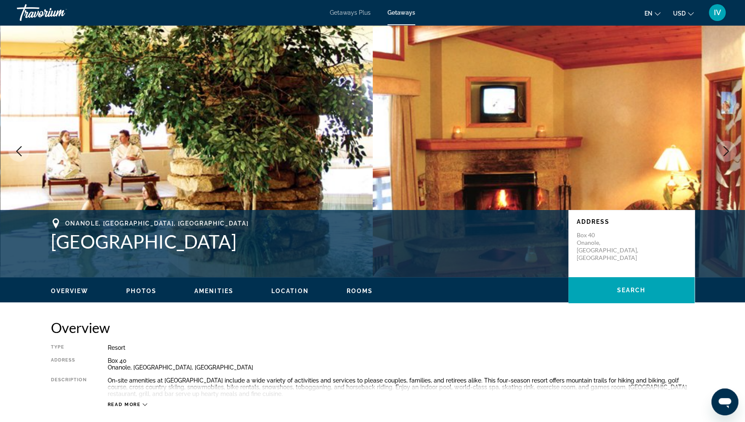
click at [728, 151] on icon "Next image" at bounding box center [725, 151] width 5 height 10
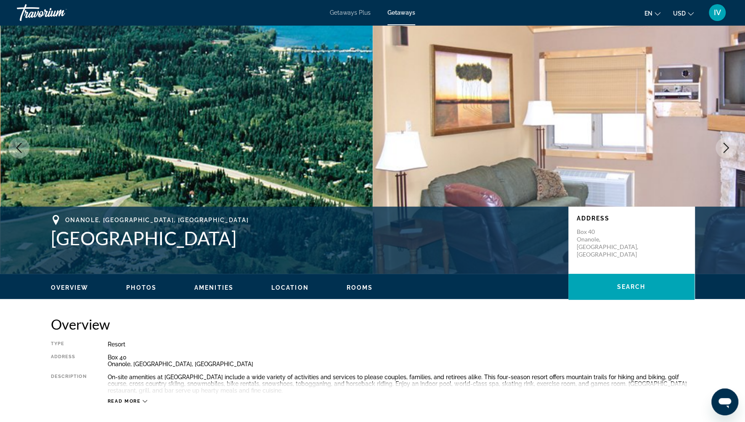
click at [728, 151] on icon "Next image" at bounding box center [726, 148] width 10 height 10
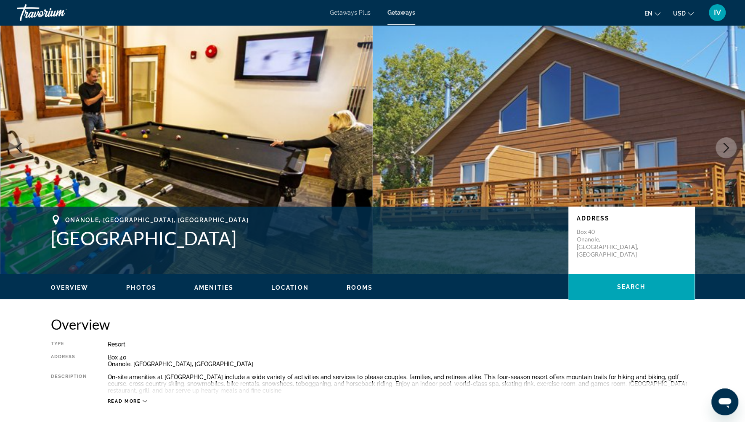
click at [728, 151] on icon "Next image" at bounding box center [726, 148] width 10 height 10
